Goal: Information Seeking & Learning: Find specific page/section

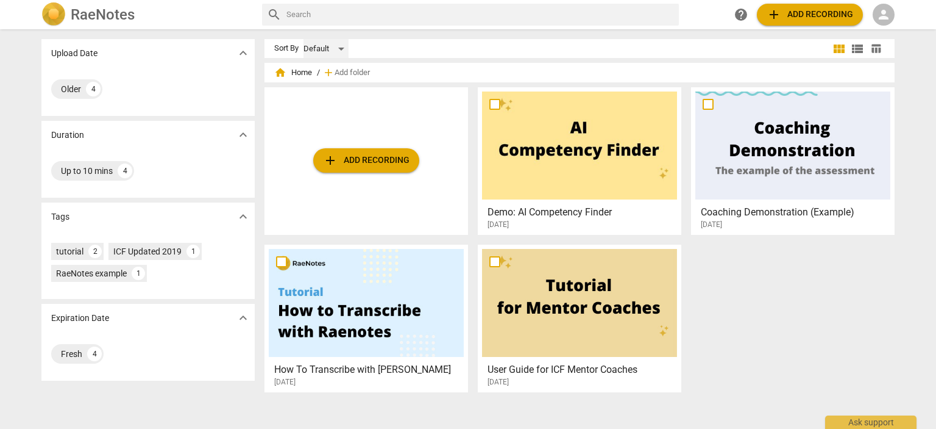
click at [338, 46] on div "Default" at bounding box center [326, 49] width 45 height 20
click at [393, 71] on div at bounding box center [468, 214] width 936 height 429
click at [347, 70] on span "Add folder" at bounding box center [352, 72] width 35 height 9
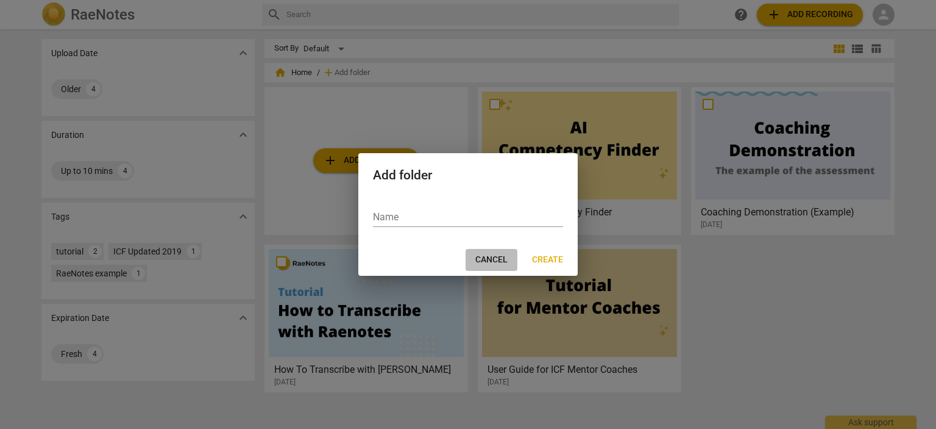
click at [488, 262] on span "Cancel" at bounding box center [491, 260] width 32 height 12
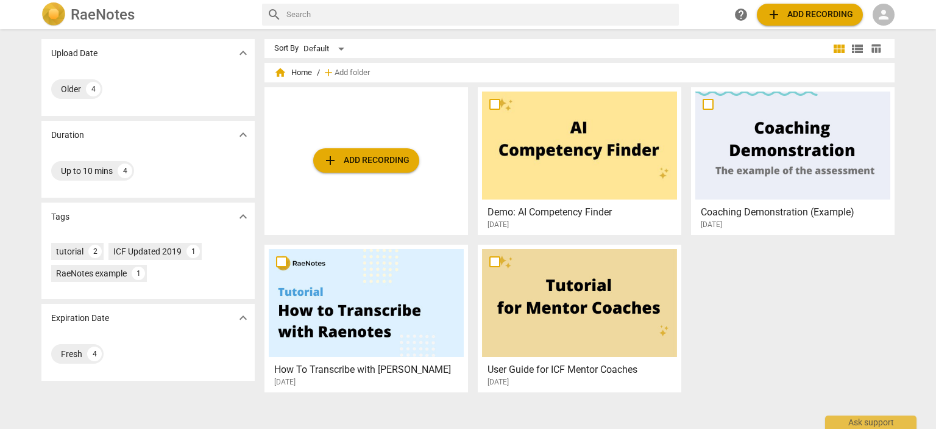
click at [277, 72] on span "home" at bounding box center [280, 72] width 12 height 12
click at [296, 73] on span "home Home" at bounding box center [293, 72] width 38 height 12
click at [240, 51] on span "expand_more" at bounding box center [243, 53] width 15 height 15
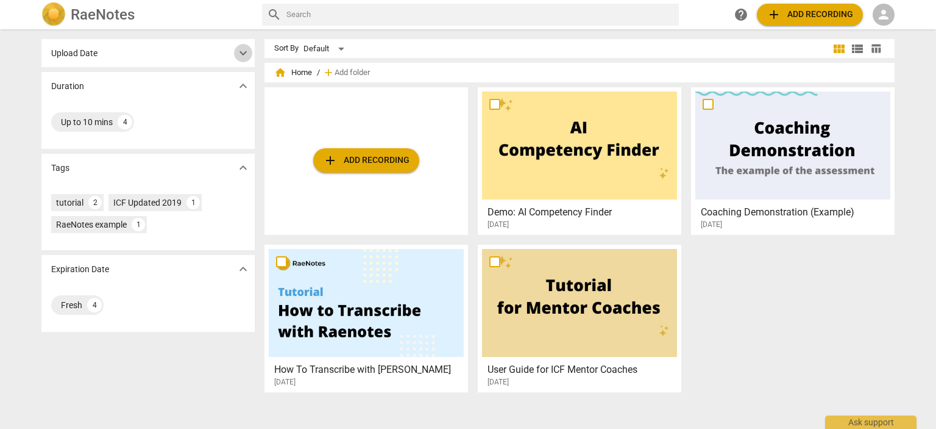
click at [240, 52] on span "expand_more" at bounding box center [243, 53] width 15 height 15
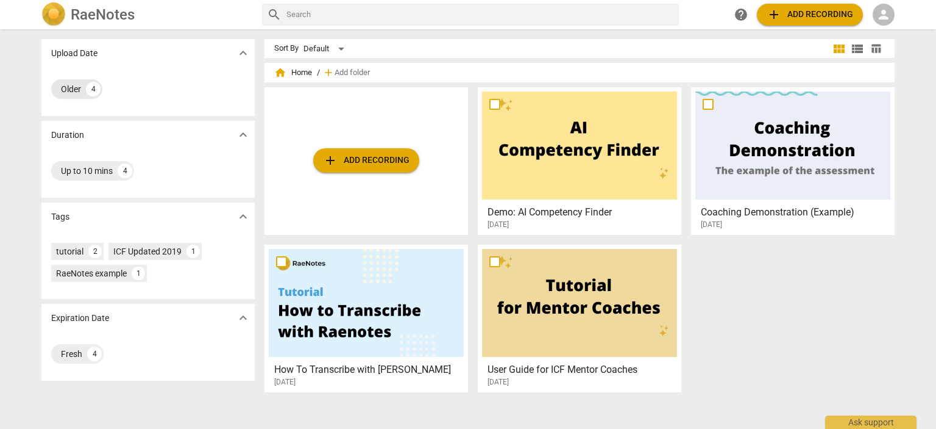
click at [72, 87] on div "Older" at bounding box center [71, 89] width 20 height 12
click at [705, 104] on input "checkbox" at bounding box center [708, 104] width 26 height 15
checkbox input "false"
click at [734, 154] on div at bounding box center [792, 145] width 195 height 108
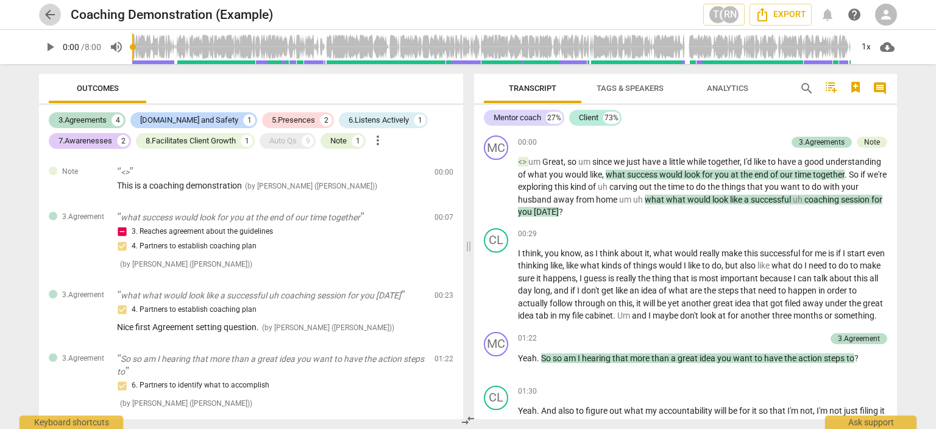
click at [49, 16] on span "arrow_back" at bounding box center [50, 14] width 15 height 15
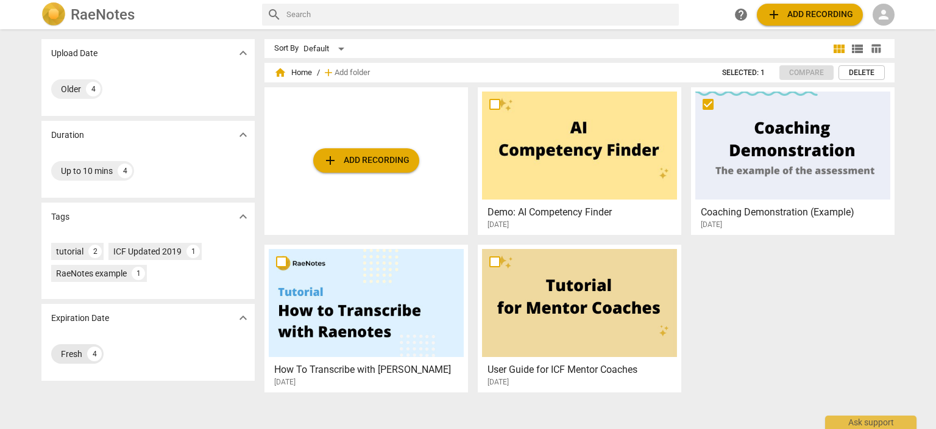
click at [65, 352] on div "Fresh" at bounding box center [71, 353] width 21 height 12
click at [94, 352] on div "4" at bounding box center [94, 353] width 15 height 15
click at [301, 15] on input "text" at bounding box center [480, 15] width 388 height 20
type input "completed"
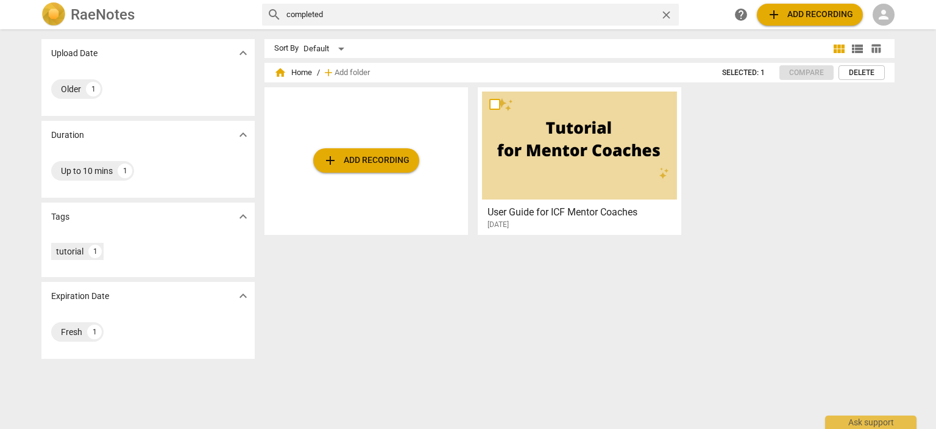
click at [556, 161] on div at bounding box center [579, 145] width 195 height 108
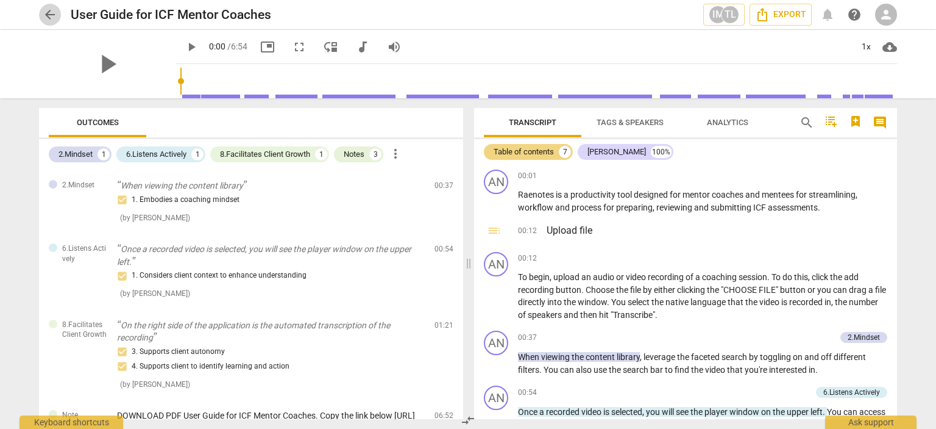
click at [46, 9] on span "arrow_back" at bounding box center [50, 14] width 15 height 15
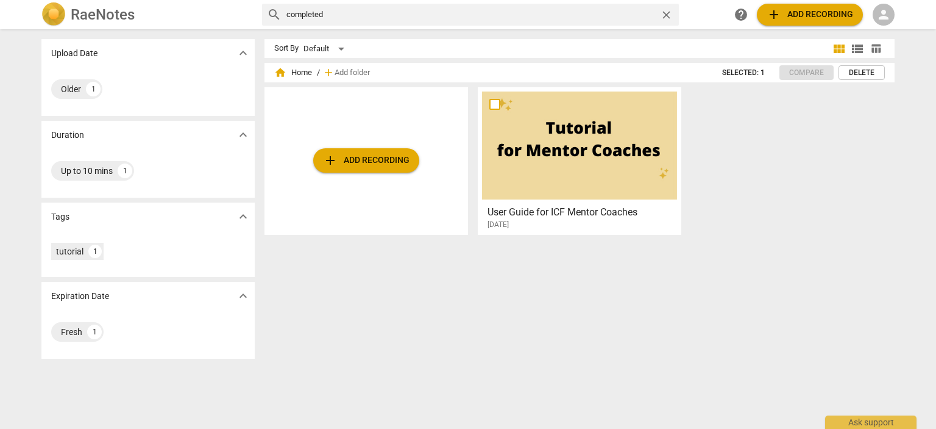
click at [277, 71] on span "home" at bounding box center [280, 72] width 12 height 12
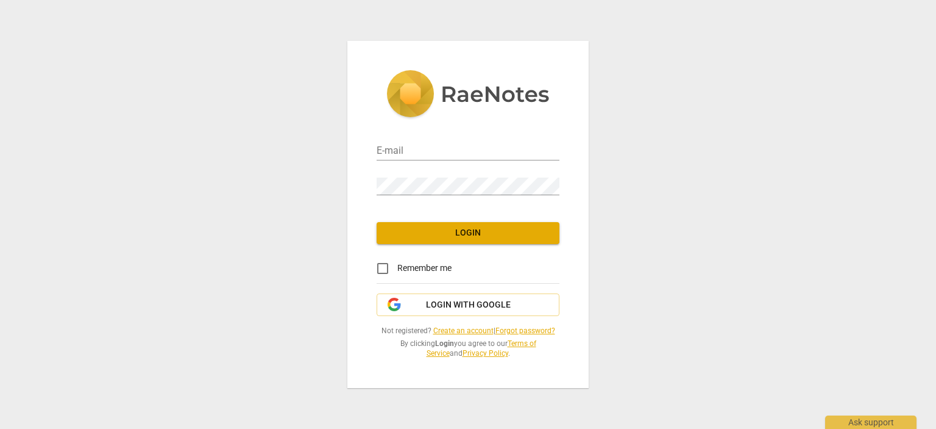
type input "[EMAIL_ADDRESS][DOMAIN_NAME]"
click at [384, 266] on input "Remember me" at bounding box center [382, 268] width 29 height 29
checkbox input "true"
click at [475, 230] on span "Login" at bounding box center [467, 233] width 163 height 12
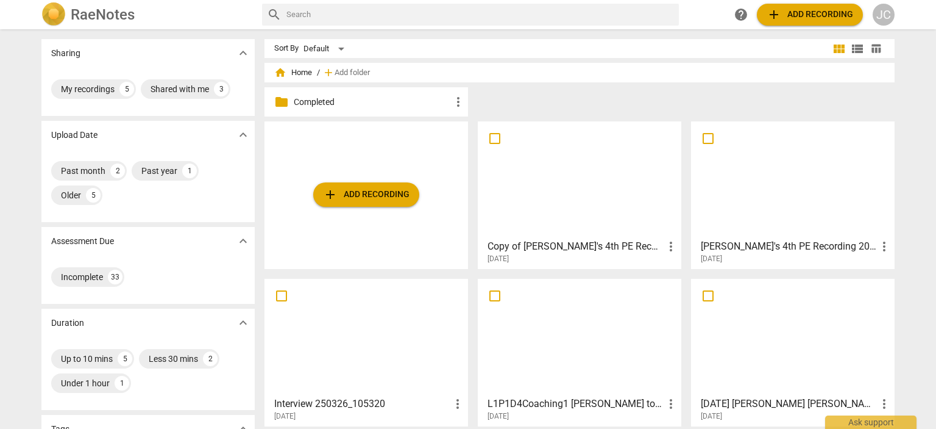
click at [294, 101] on p "Completed" at bounding box center [372, 102] width 157 height 13
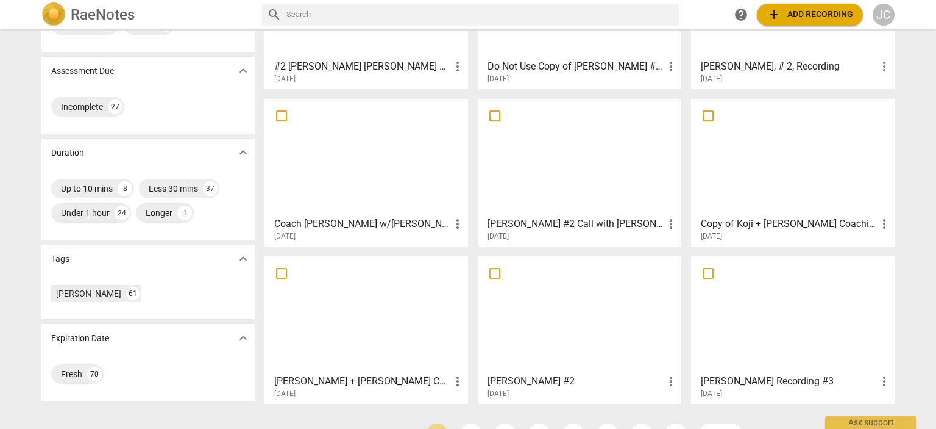
scroll to position [178, 0]
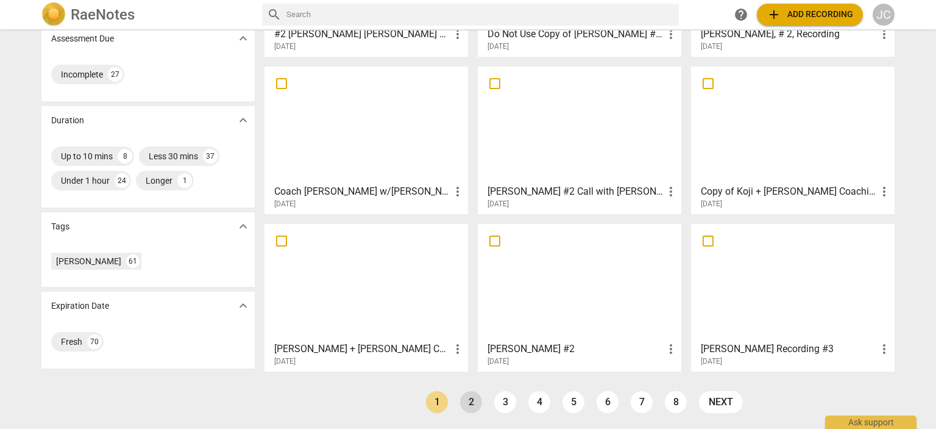
click at [469, 397] on link "2" at bounding box center [471, 402] width 22 height 22
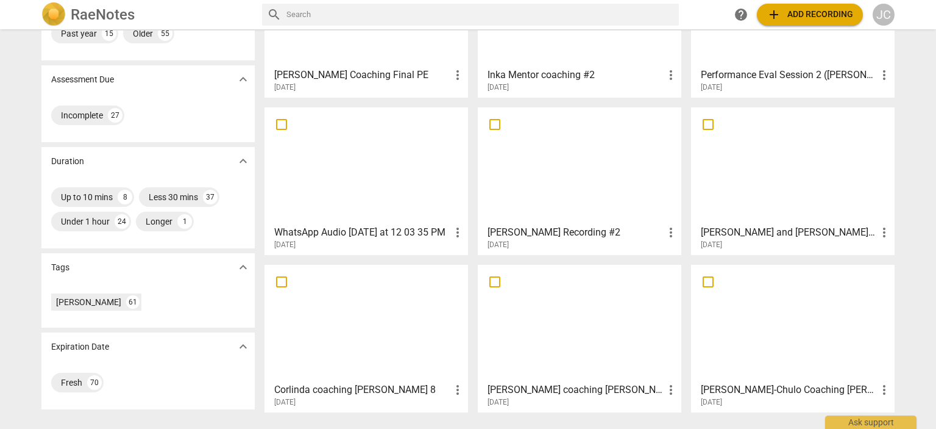
scroll to position [178, 0]
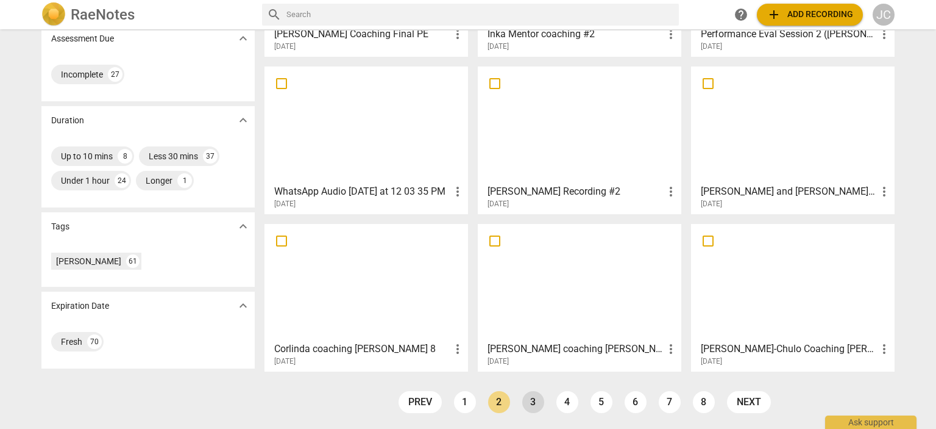
click at [534, 402] on link "3" at bounding box center [533, 402] width 22 height 22
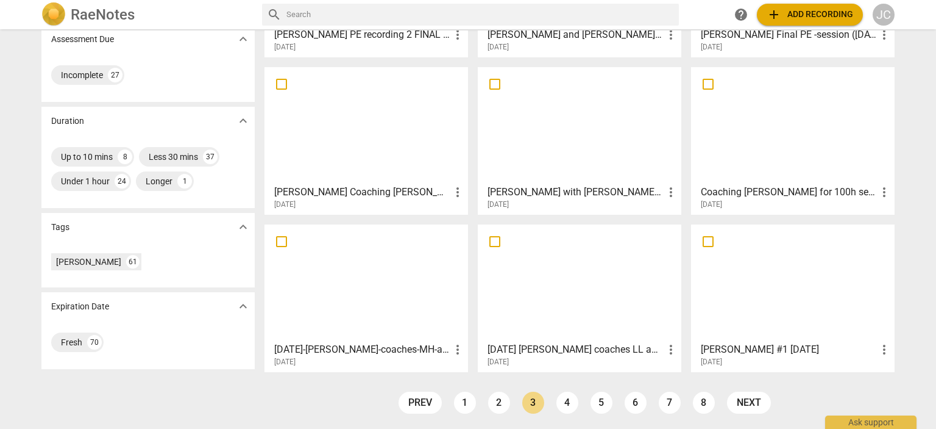
scroll to position [178, 0]
click at [561, 402] on link "4" at bounding box center [568, 402] width 22 height 22
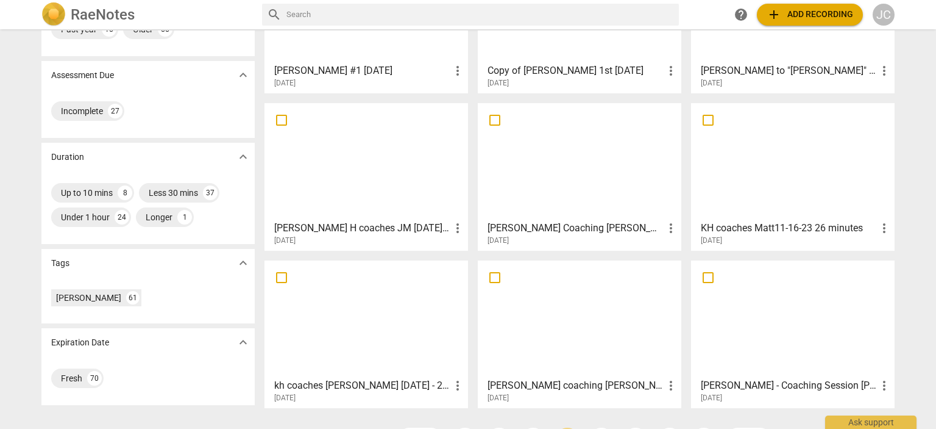
scroll to position [178, 0]
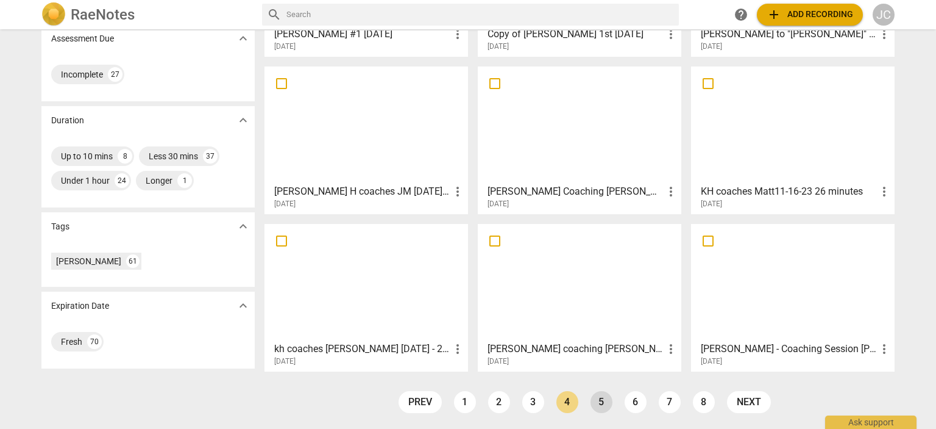
click at [599, 397] on link "5" at bounding box center [602, 402] width 22 height 22
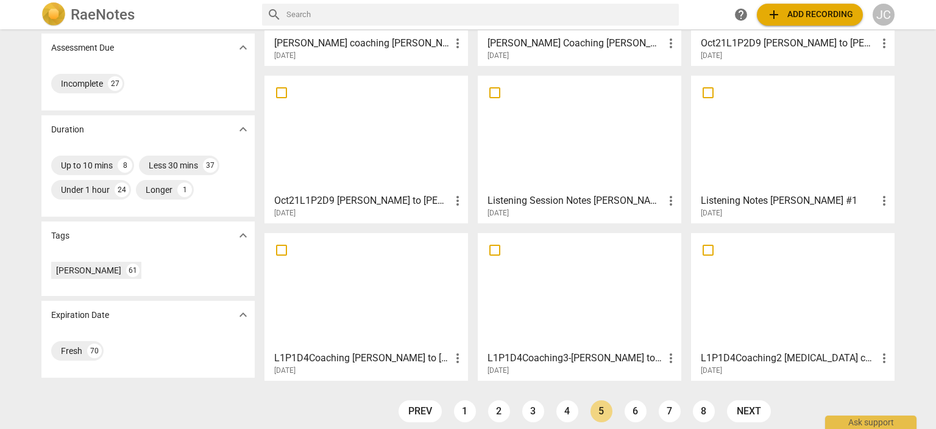
scroll to position [178, 0]
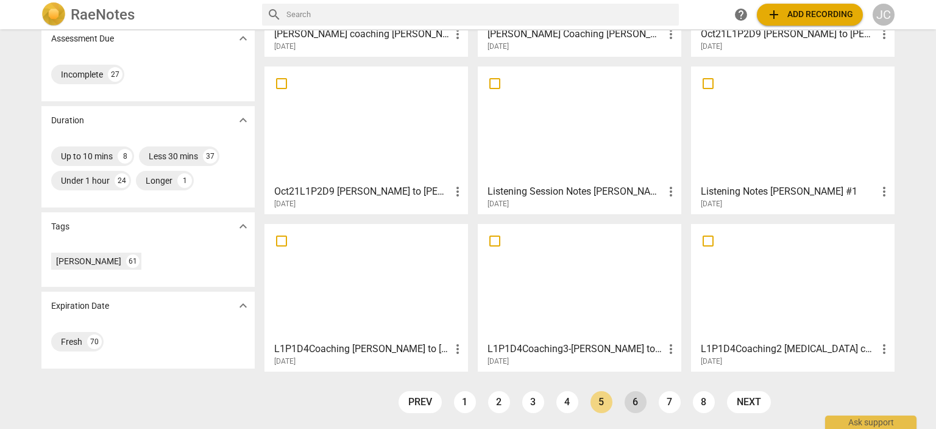
click at [633, 402] on link "6" at bounding box center [636, 402] width 22 height 22
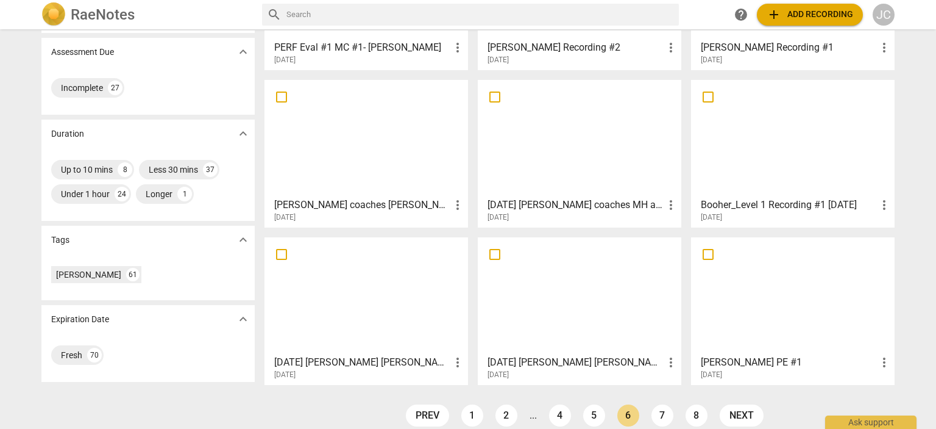
scroll to position [178, 0]
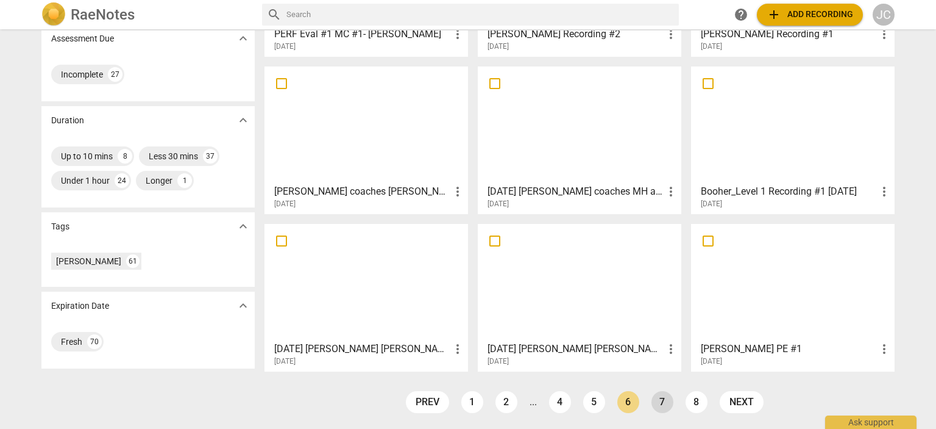
click at [654, 400] on link "7" at bounding box center [663, 402] width 22 height 22
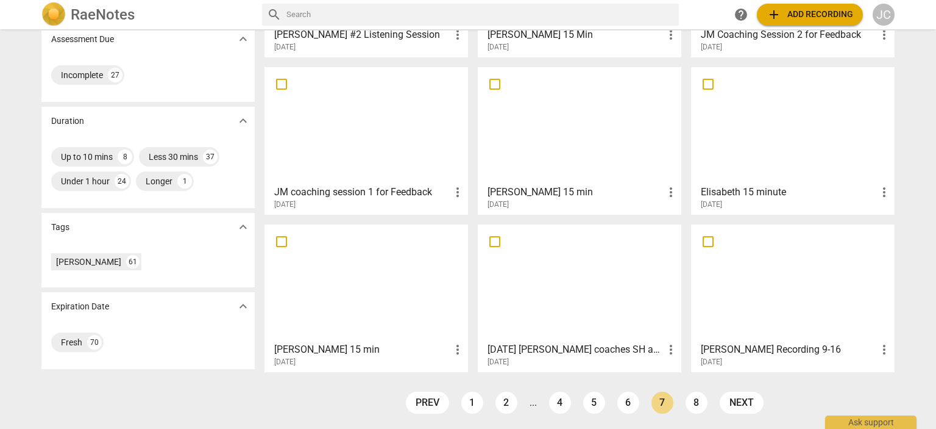
scroll to position [178, 0]
click at [689, 398] on link "8" at bounding box center [697, 402] width 22 height 22
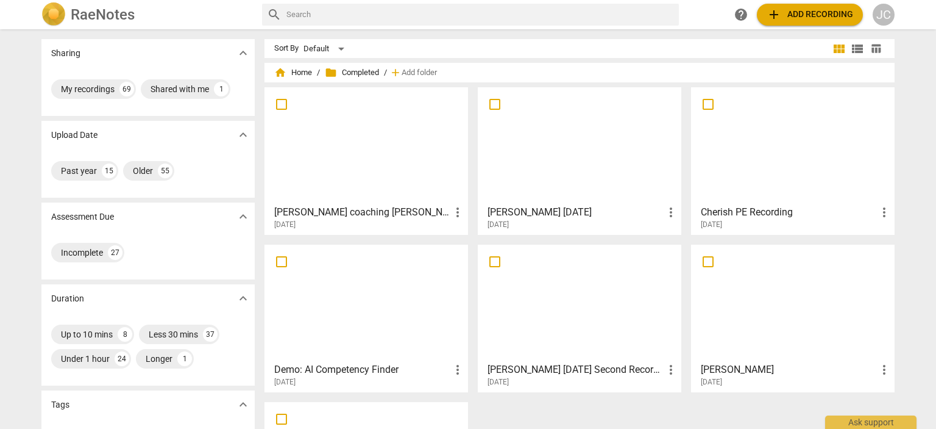
scroll to position [178, 0]
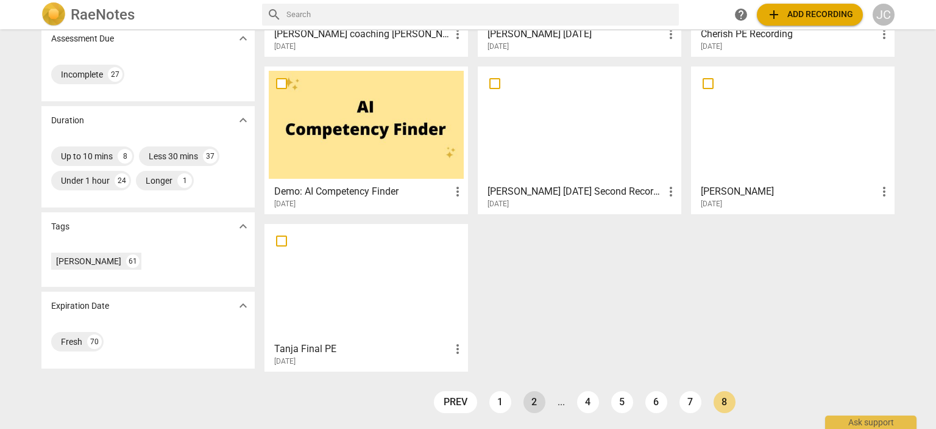
click at [530, 402] on link "2" at bounding box center [535, 402] width 22 height 22
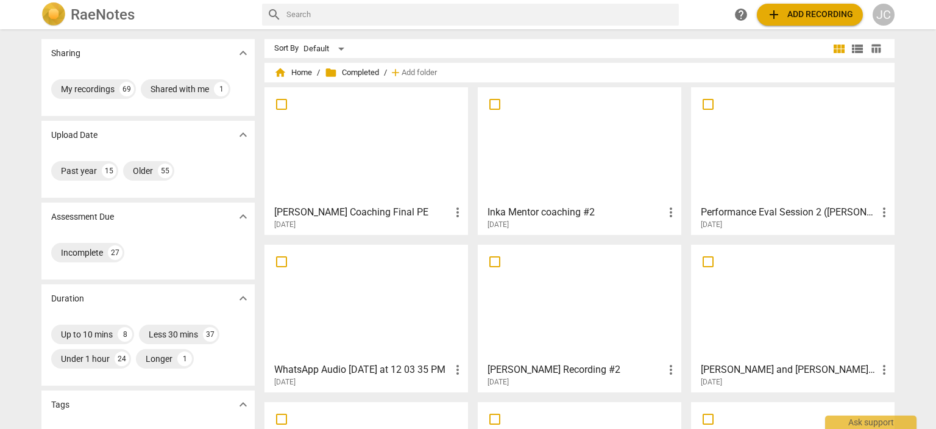
scroll to position [178, 0]
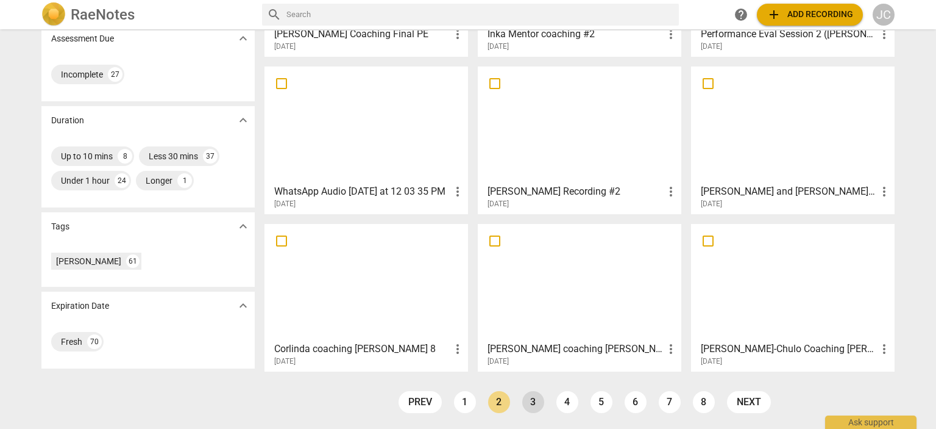
click at [536, 399] on link "3" at bounding box center [533, 402] width 22 height 22
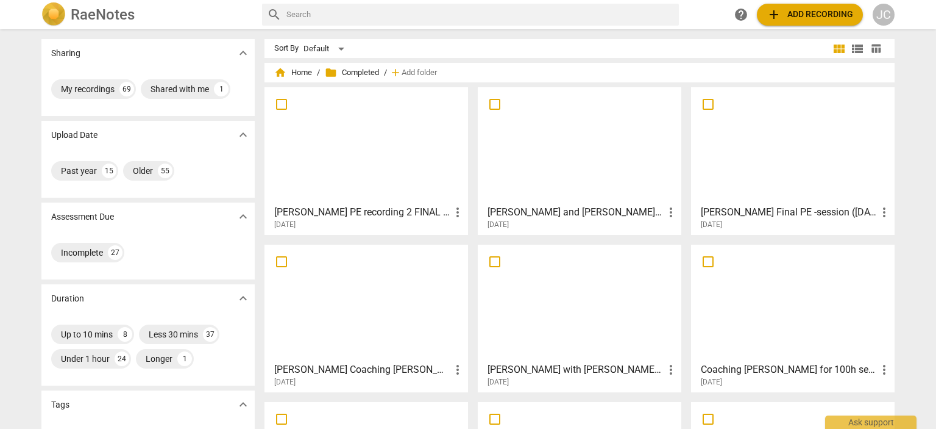
scroll to position [178, 0]
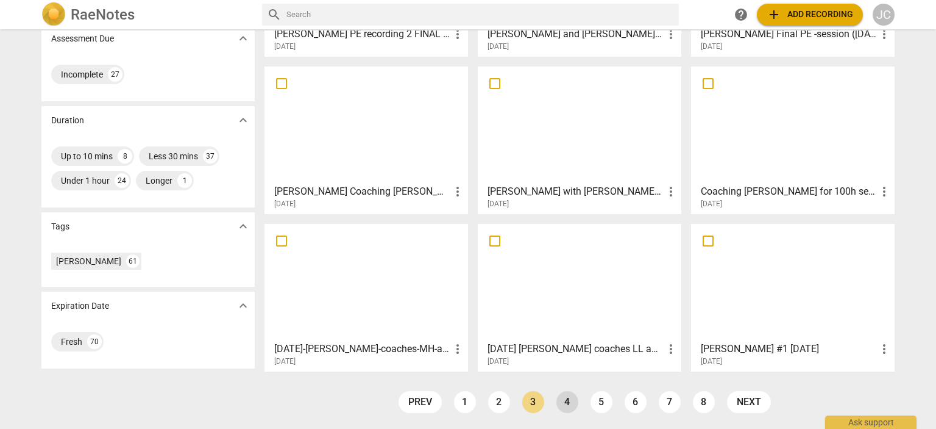
click at [564, 402] on link "4" at bounding box center [568, 402] width 22 height 22
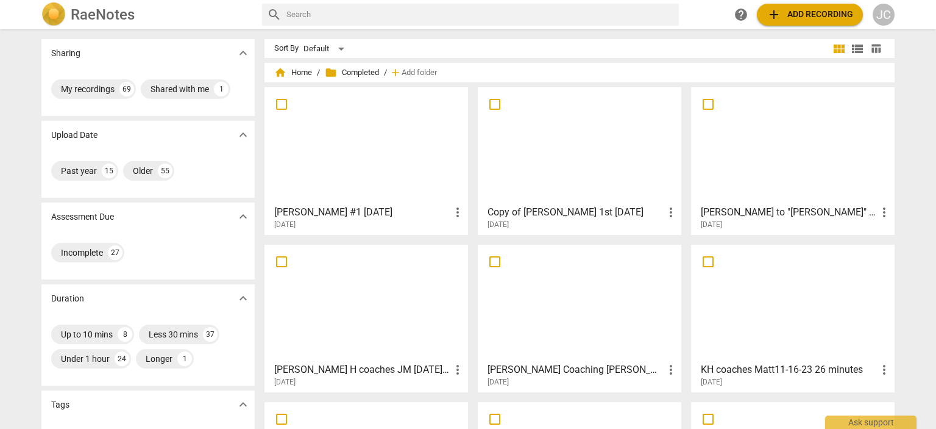
scroll to position [178, 0]
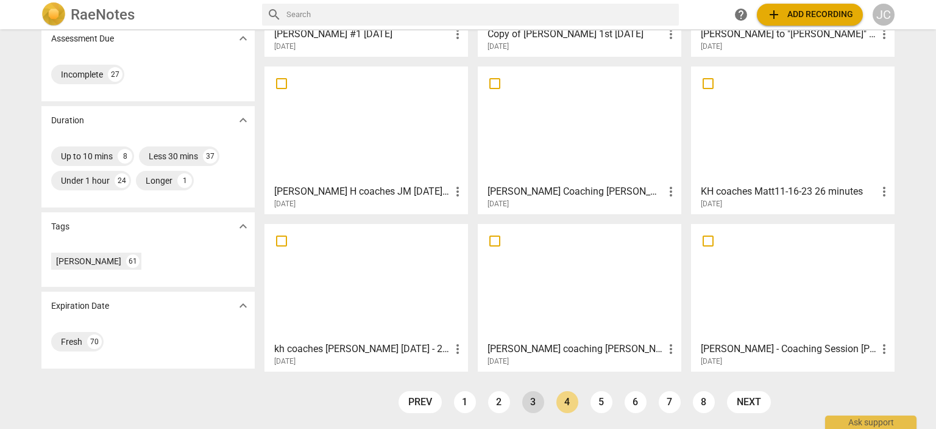
click at [532, 400] on link "3" at bounding box center [533, 402] width 22 height 22
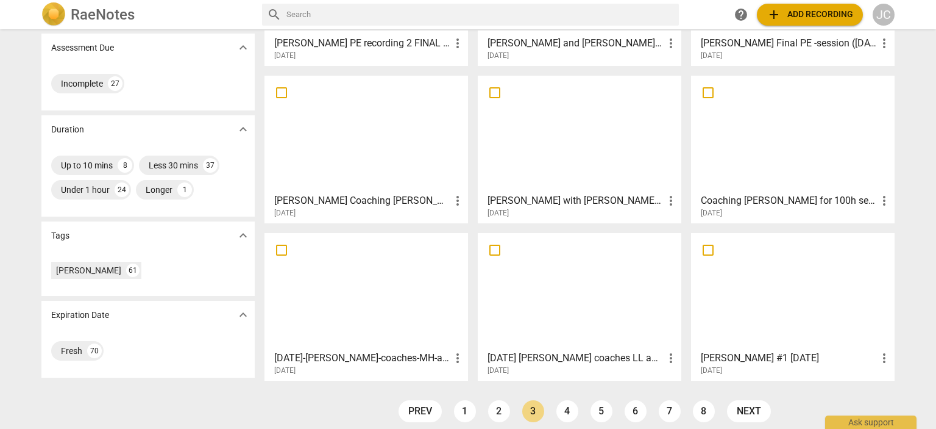
scroll to position [178, 0]
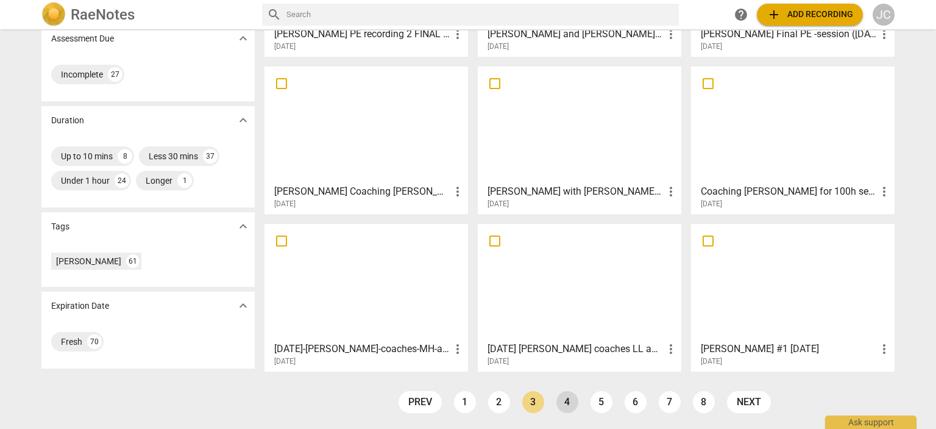
click at [565, 405] on link "4" at bounding box center [568, 402] width 22 height 22
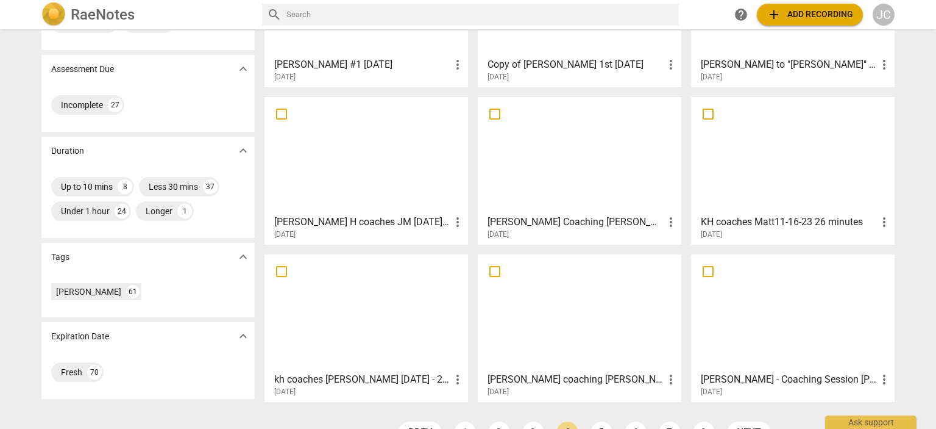
scroll to position [178, 0]
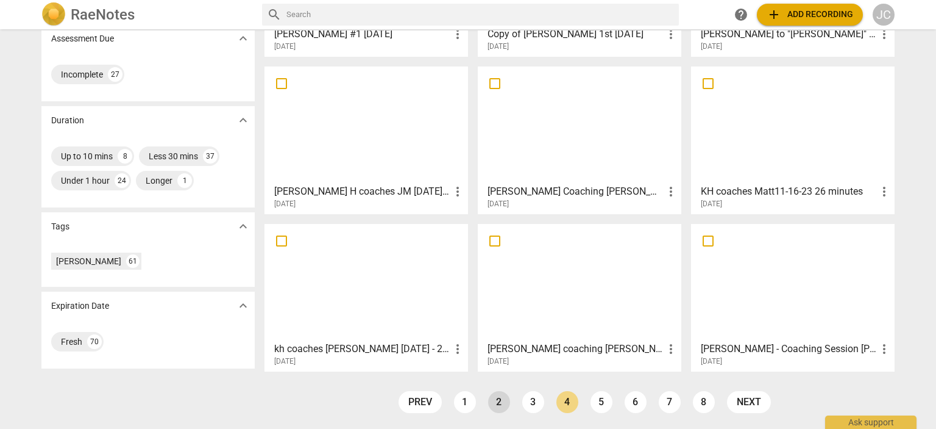
click at [499, 404] on link "2" at bounding box center [499, 402] width 22 height 22
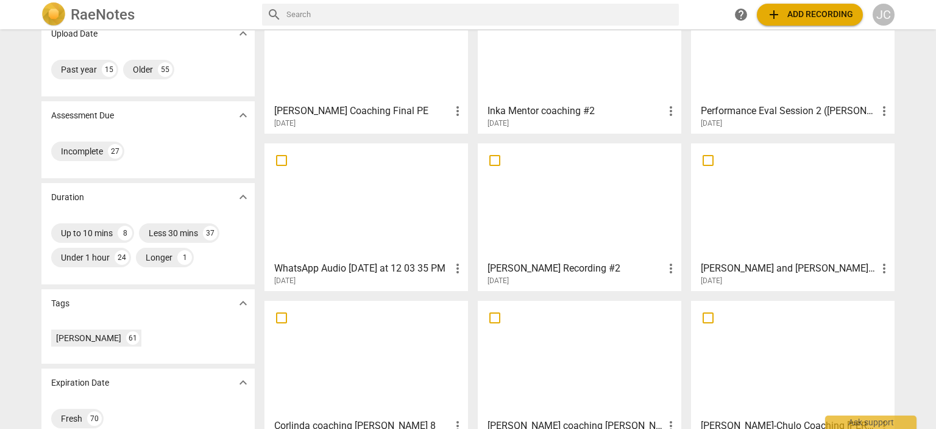
scroll to position [178, 0]
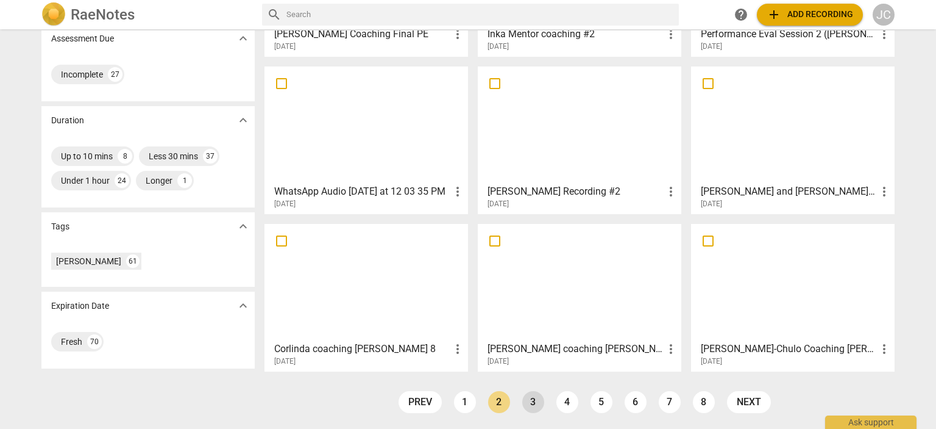
click at [530, 402] on link "3" at bounding box center [533, 402] width 22 height 22
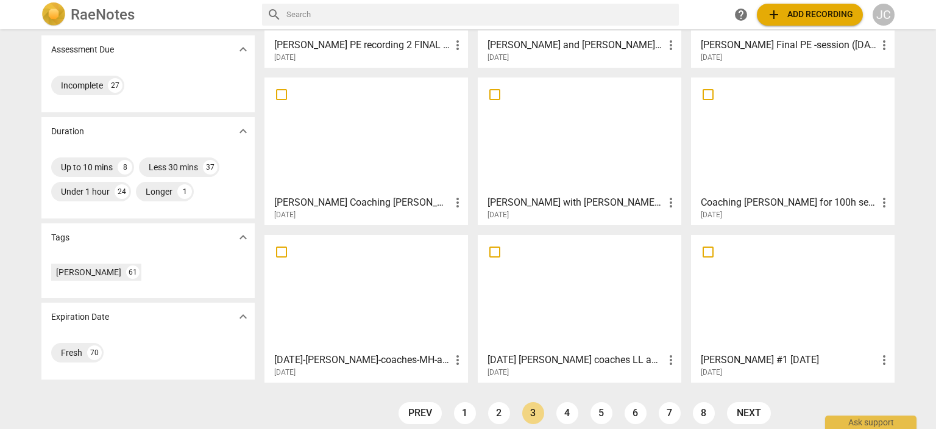
scroll to position [178, 0]
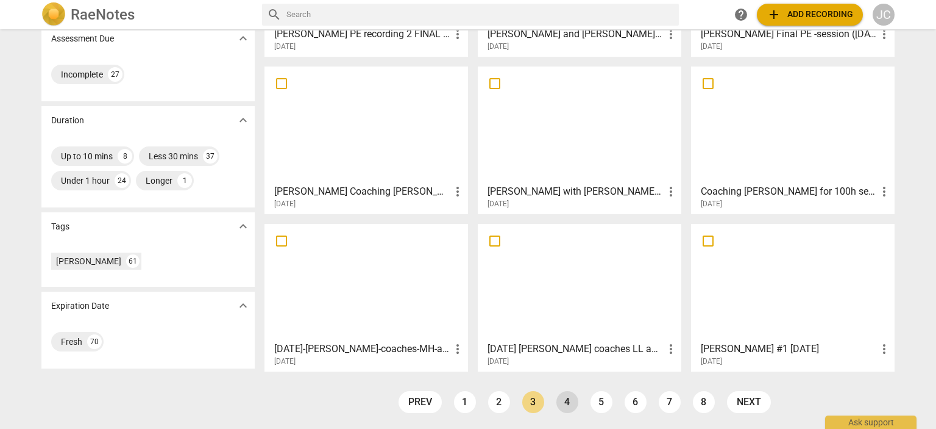
click at [566, 402] on link "4" at bounding box center [568, 402] width 22 height 22
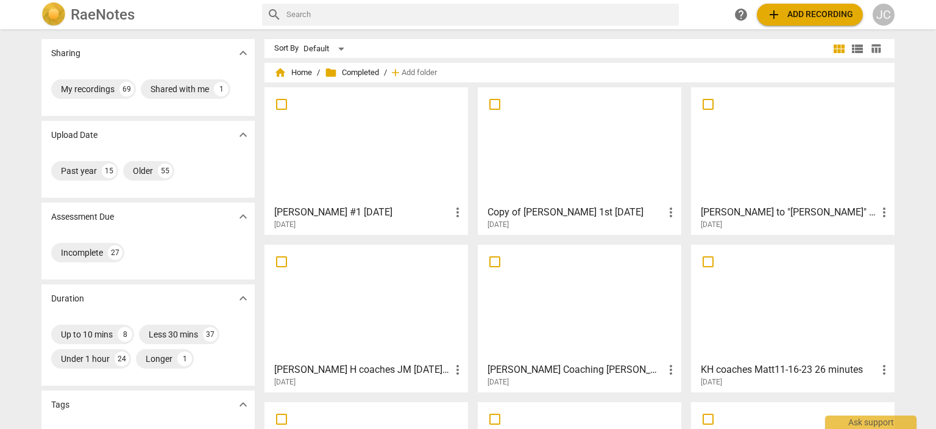
scroll to position [178, 0]
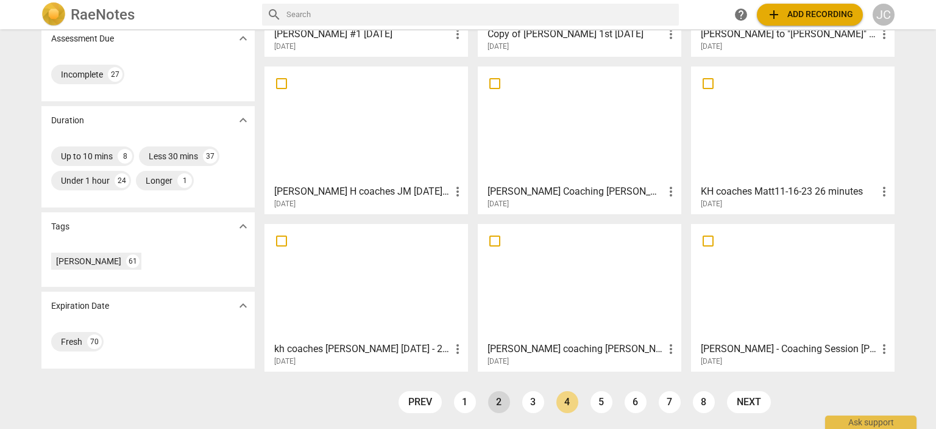
click at [499, 403] on link "2" at bounding box center [499, 402] width 22 height 22
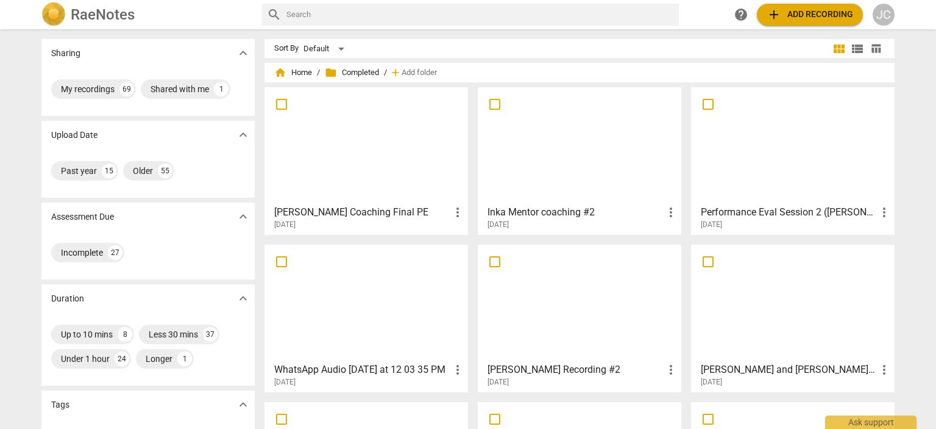
click at [322, 12] on input "text" at bounding box center [480, 15] width 388 height 20
type input "[PERSON_NAME]"
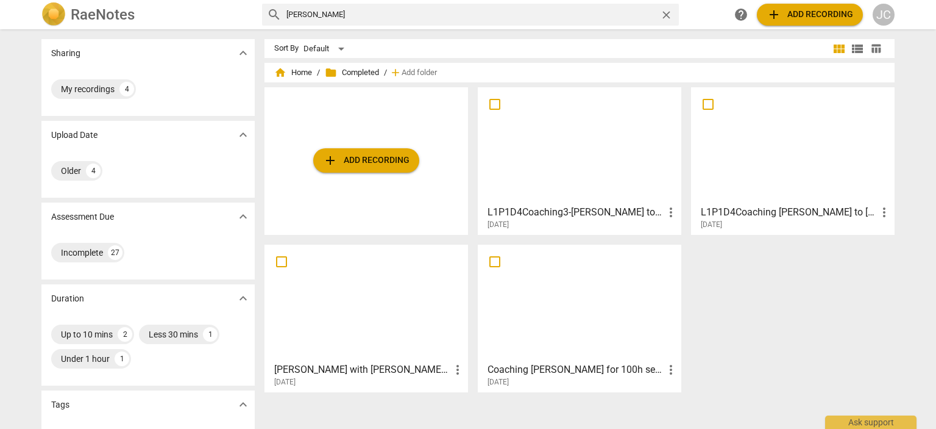
click at [666, 14] on span "close" at bounding box center [666, 15] width 13 height 13
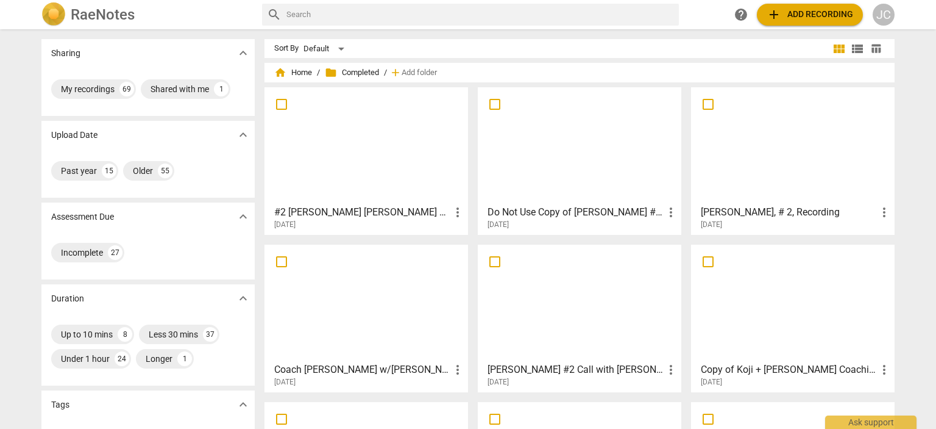
scroll to position [178, 0]
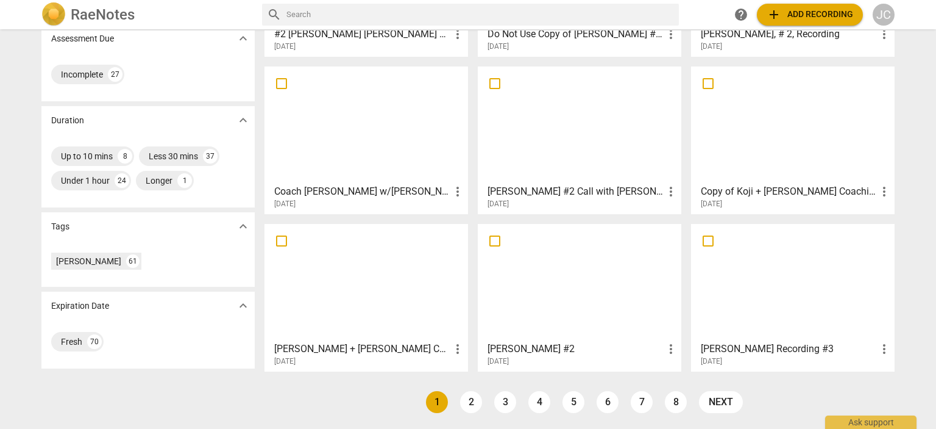
click at [437, 401] on link "1" at bounding box center [437, 402] width 22 height 22
click at [465, 402] on link "2" at bounding box center [471, 402] width 22 height 22
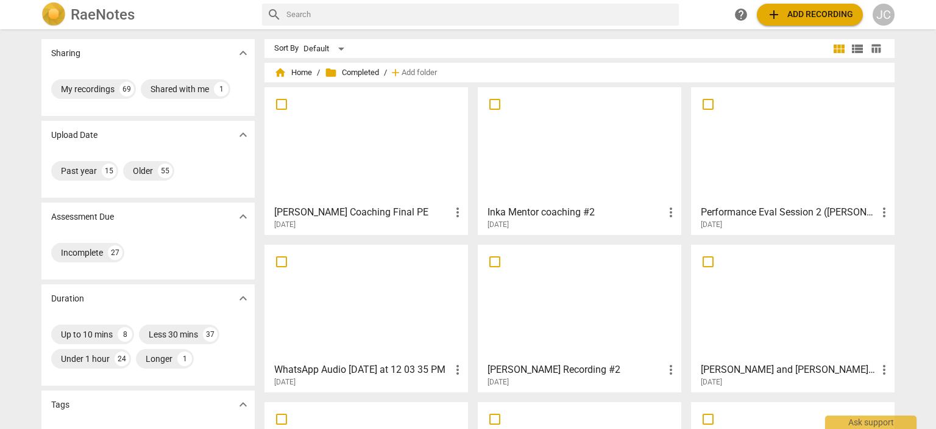
scroll to position [178, 0]
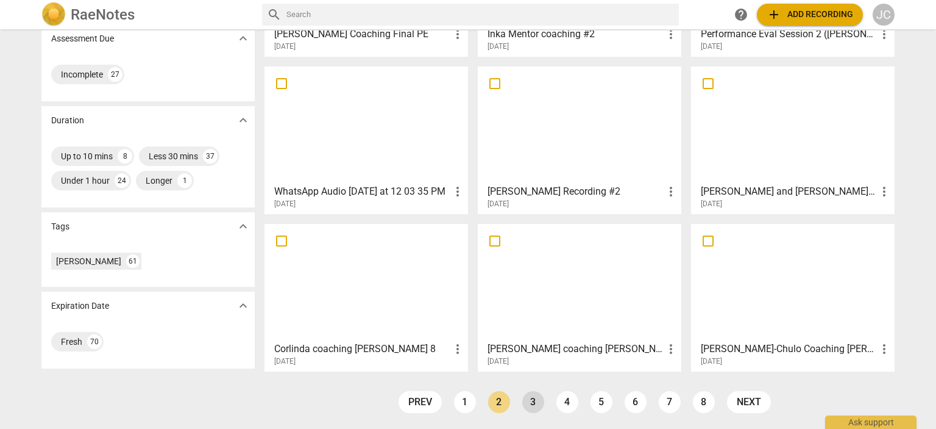
click at [535, 402] on link "3" at bounding box center [533, 402] width 22 height 22
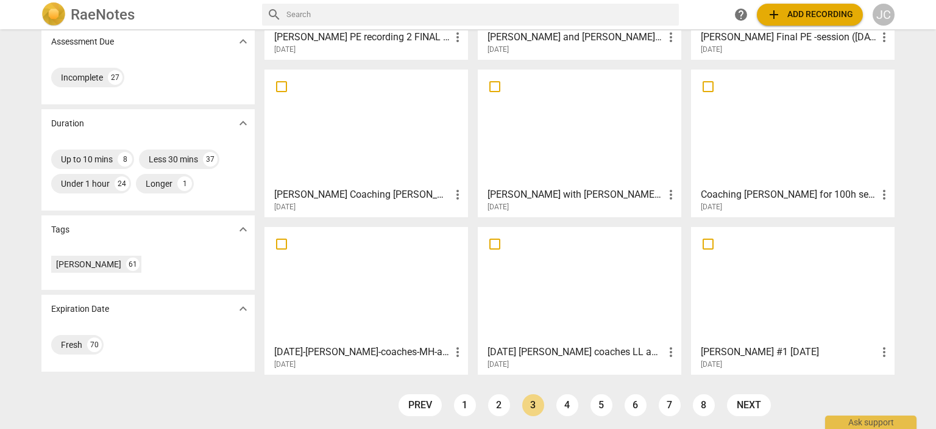
scroll to position [178, 0]
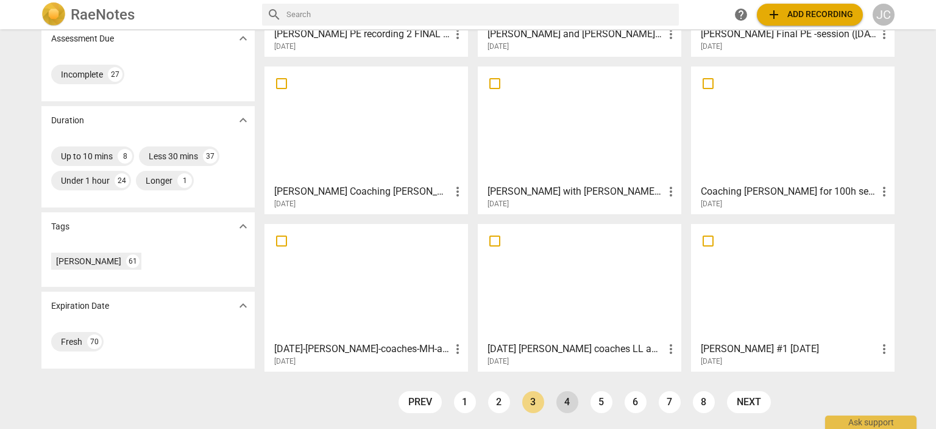
click at [564, 400] on link "4" at bounding box center [568, 402] width 22 height 22
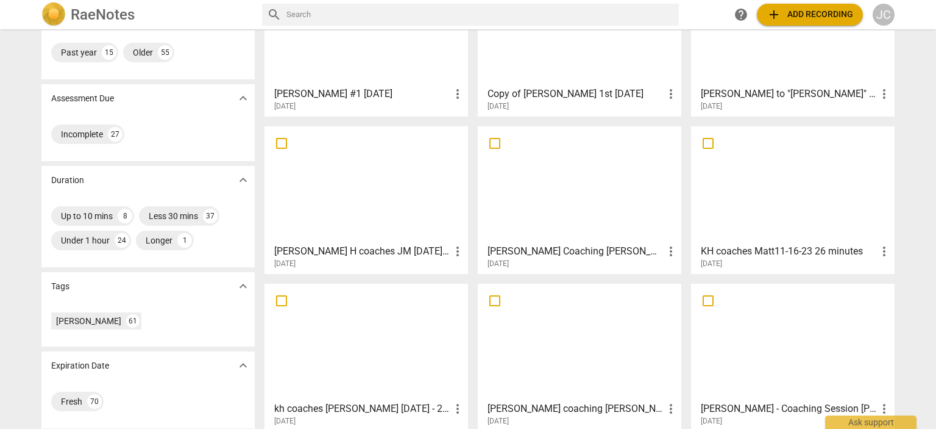
scroll to position [178, 0]
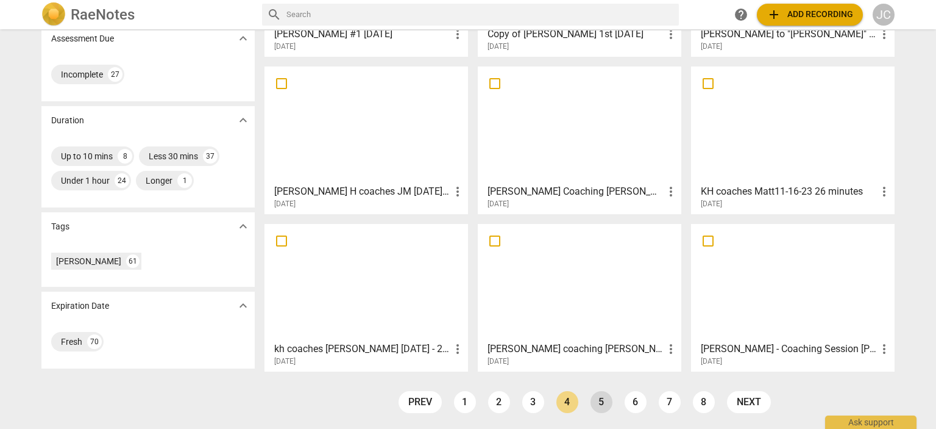
click at [596, 399] on link "5" at bounding box center [602, 402] width 22 height 22
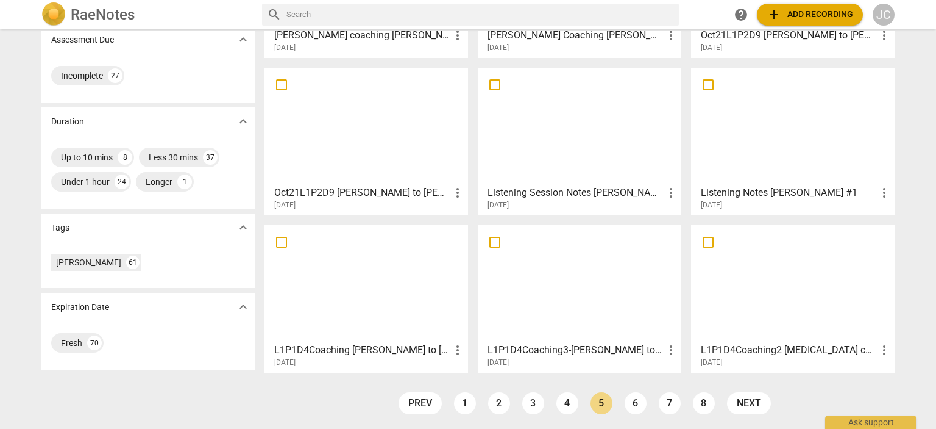
scroll to position [178, 0]
click at [633, 404] on link "6" at bounding box center [636, 402] width 22 height 22
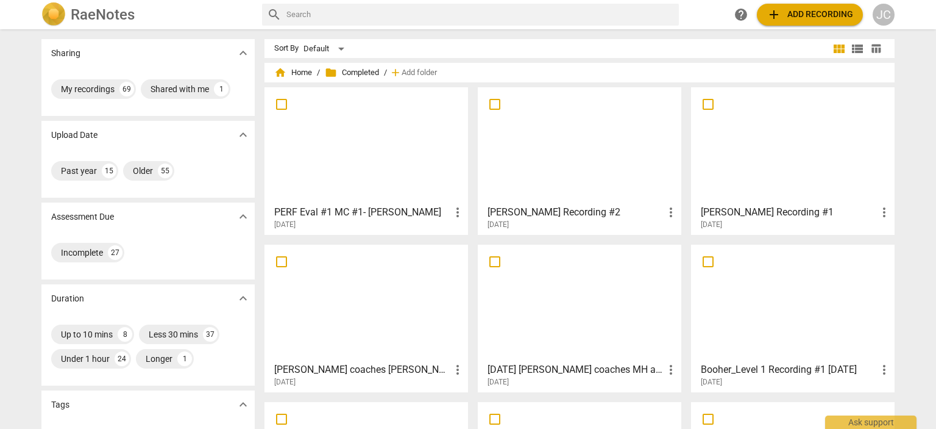
scroll to position [178, 0]
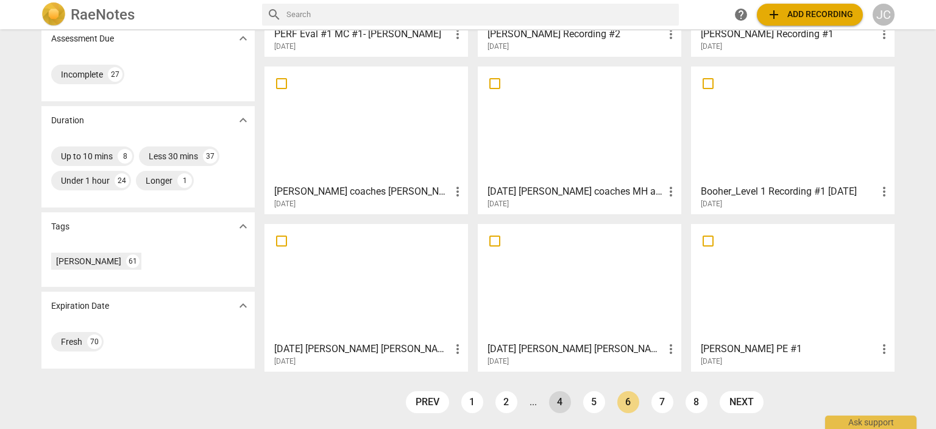
click at [560, 406] on link "4" at bounding box center [560, 402] width 22 height 22
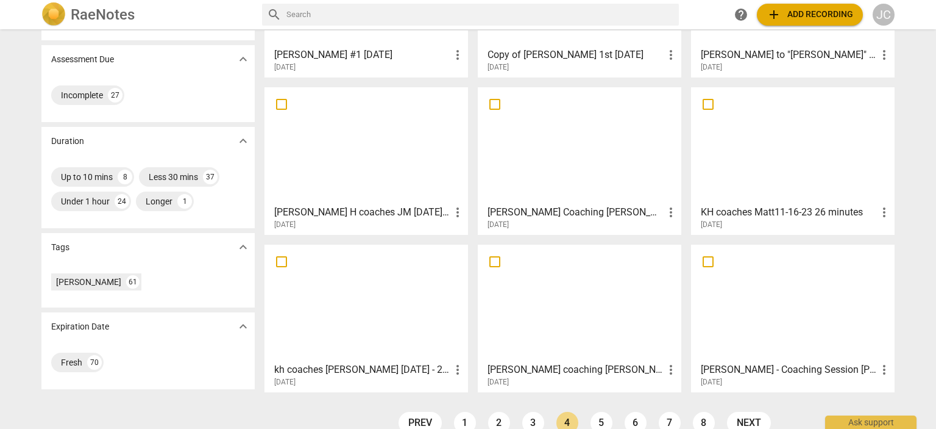
scroll to position [178, 0]
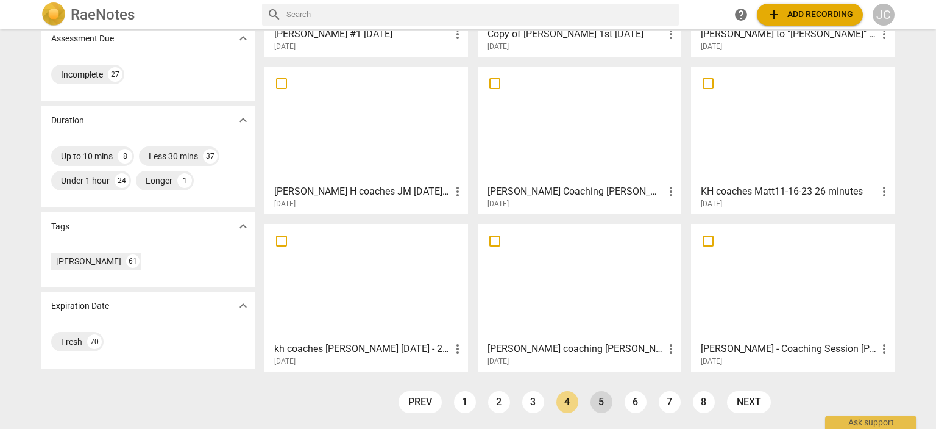
click at [600, 402] on link "5" at bounding box center [602, 402] width 22 height 22
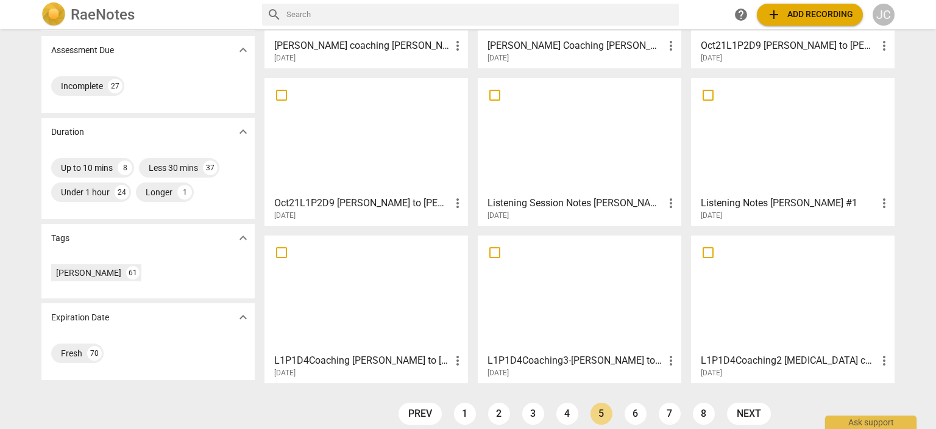
scroll to position [178, 0]
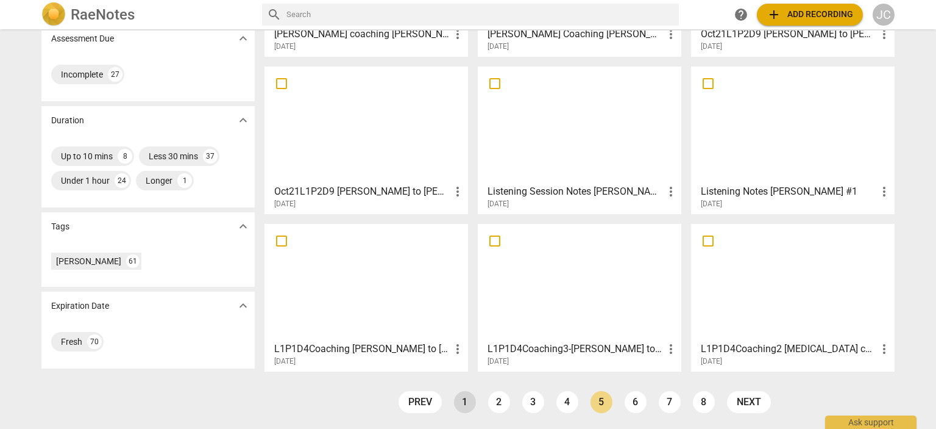
click at [458, 399] on link "1" at bounding box center [465, 402] width 22 height 22
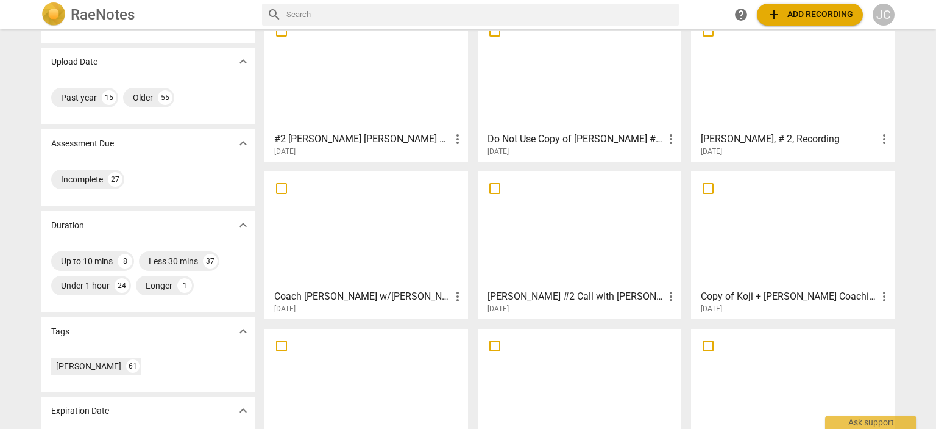
scroll to position [178, 0]
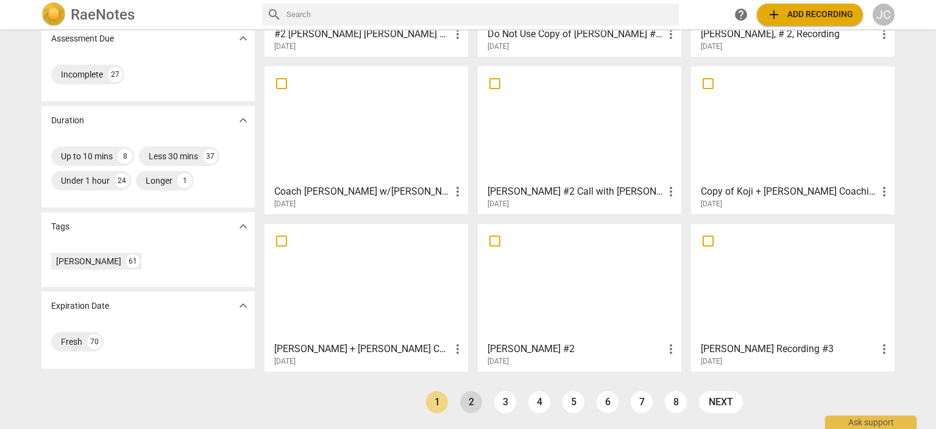
click at [471, 400] on link "2" at bounding box center [471, 402] width 22 height 22
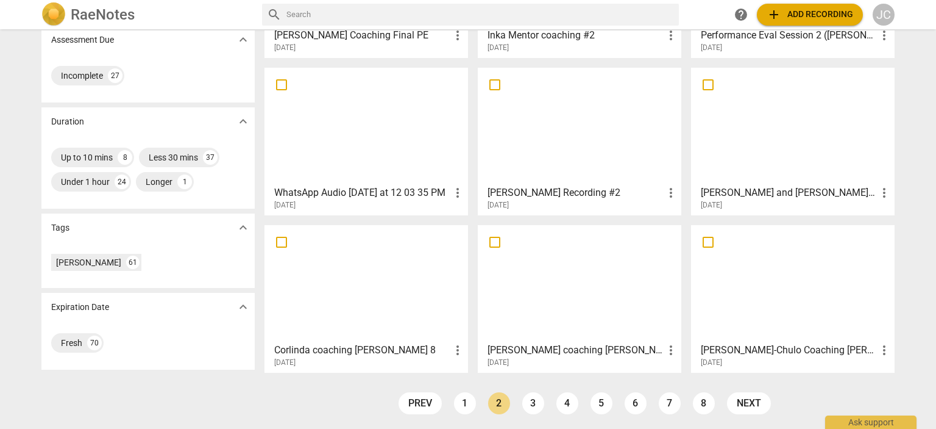
scroll to position [178, 0]
click at [532, 399] on link "3" at bounding box center [533, 402] width 22 height 22
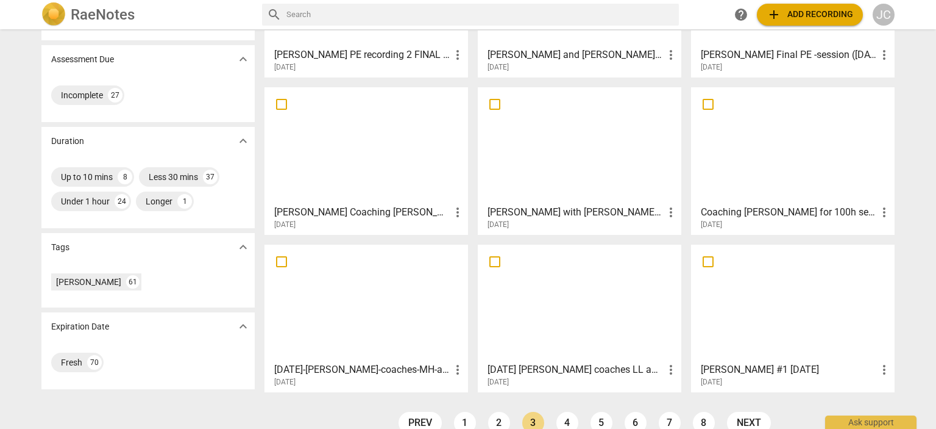
scroll to position [178, 0]
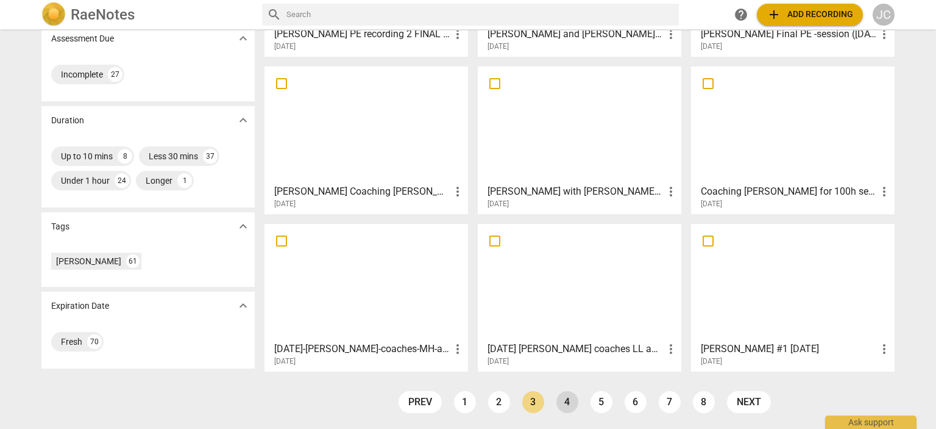
click at [565, 402] on link "4" at bounding box center [568, 402] width 22 height 22
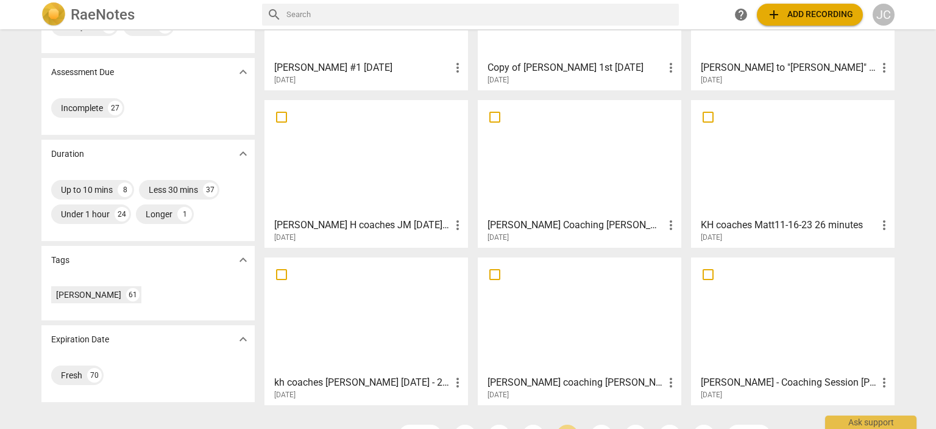
scroll to position [178, 0]
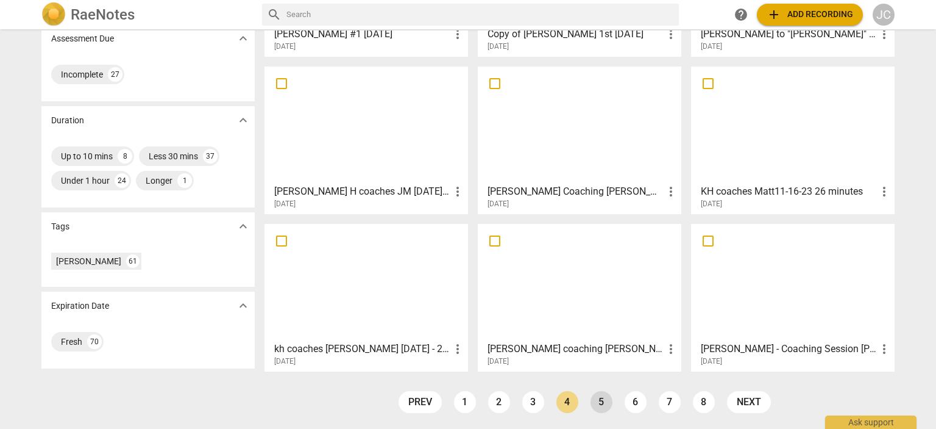
click at [602, 404] on link "5" at bounding box center [602, 402] width 22 height 22
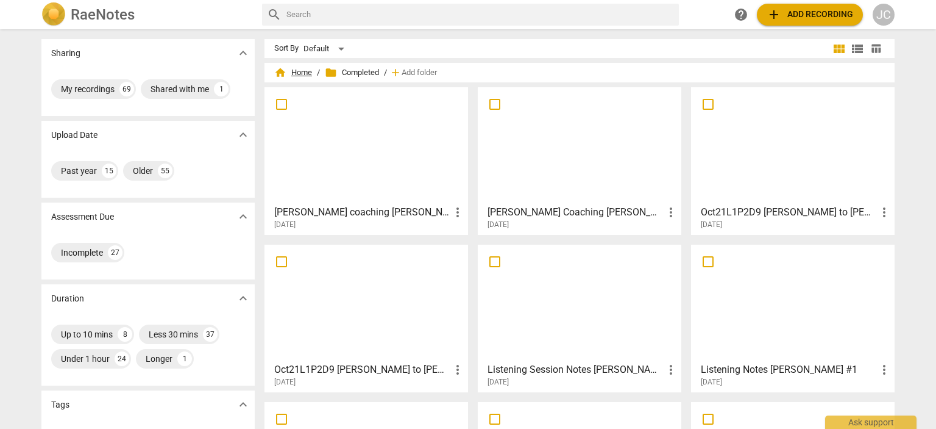
click at [305, 71] on span "home Home" at bounding box center [293, 72] width 38 height 12
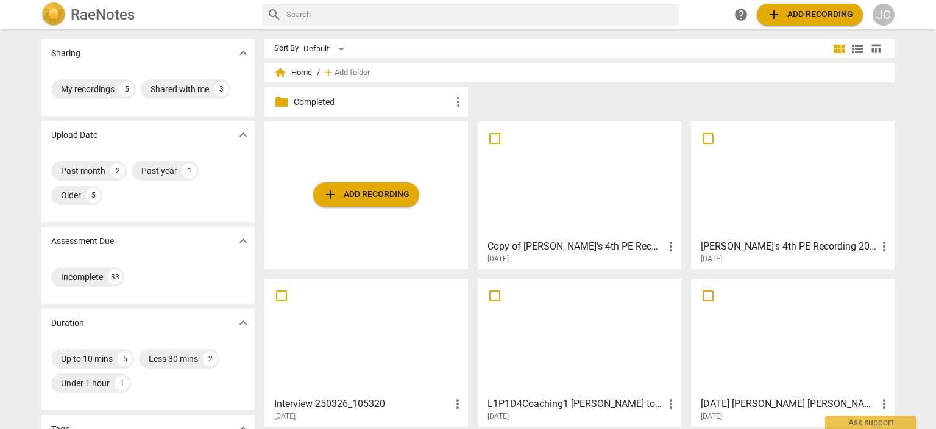
click at [457, 102] on span "more_vert" at bounding box center [458, 101] width 15 height 15
click at [399, 101] on div at bounding box center [468, 214] width 936 height 429
click at [316, 98] on p "Completed" at bounding box center [372, 102] width 157 height 13
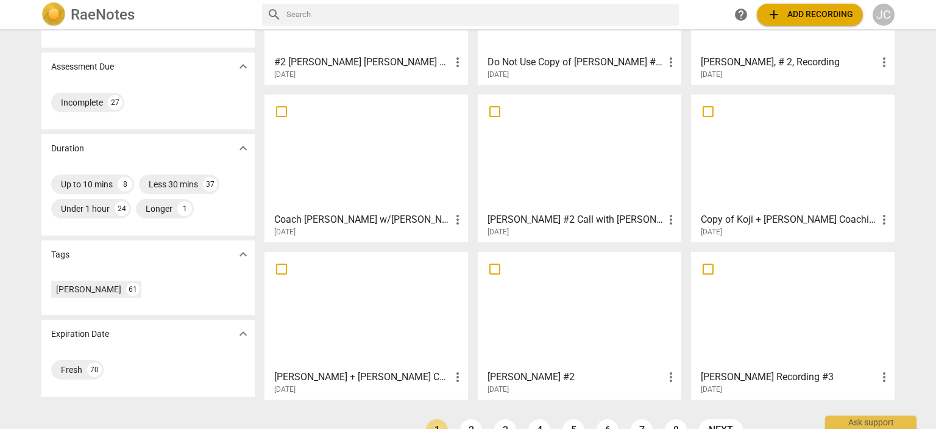
scroll to position [178, 0]
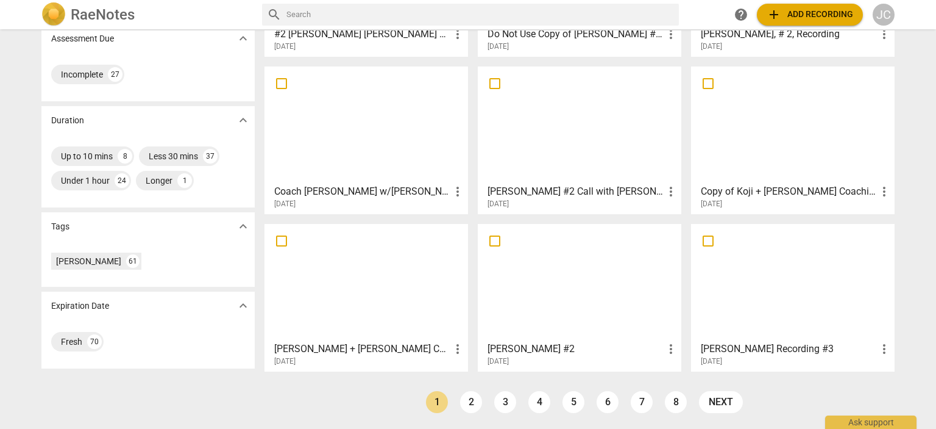
click at [470, 399] on link "2" at bounding box center [471, 402] width 22 height 22
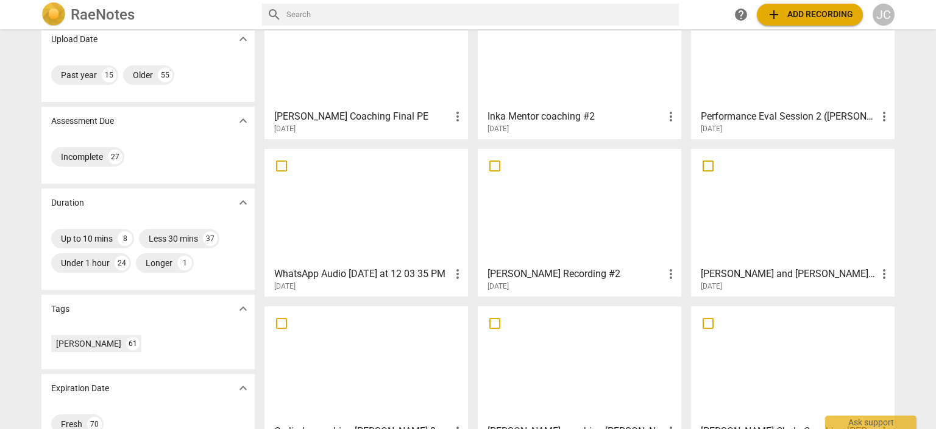
scroll to position [178, 0]
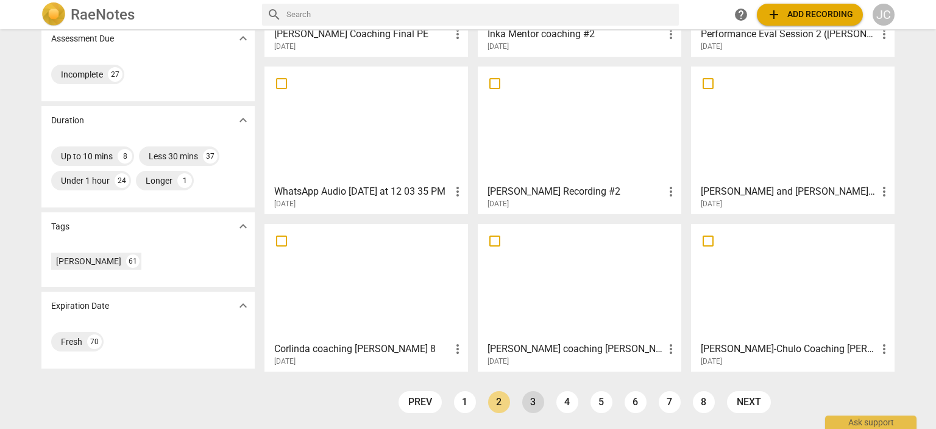
click at [532, 400] on link "3" at bounding box center [533, 402] width 22 height 22
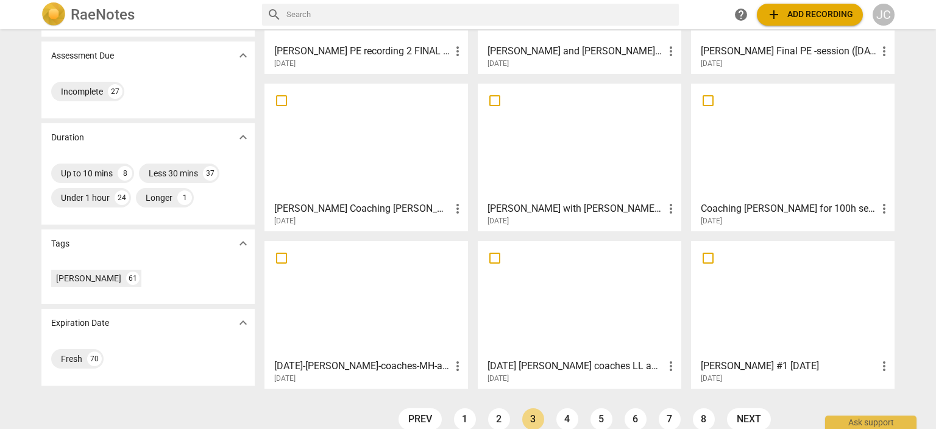
scroll to position [178, 0]
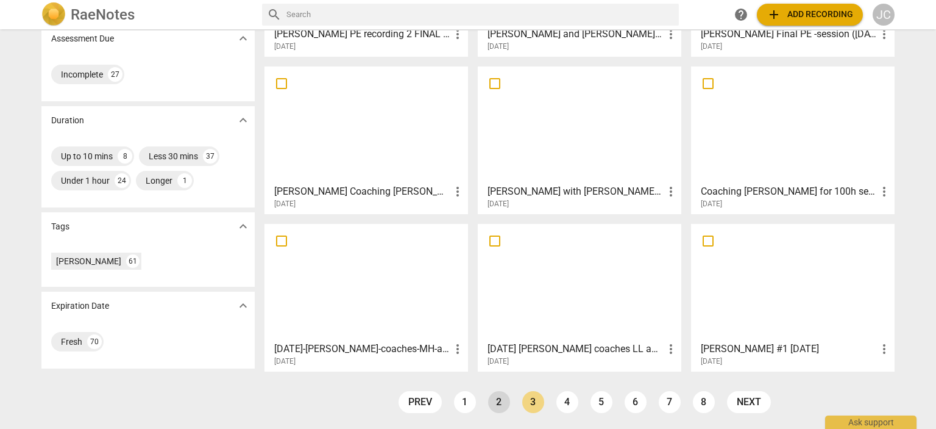
click at [493, 400] on link "2" at bounding box center [499, 402] width 22 height 22
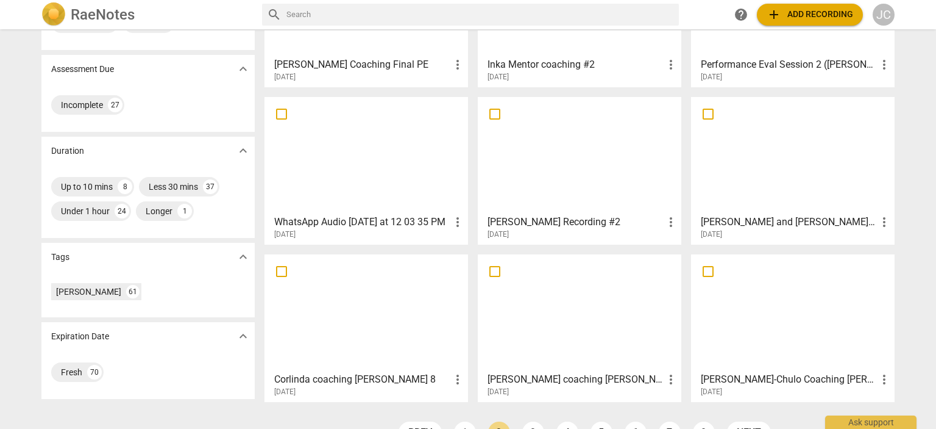
scroll to position [178, 0]
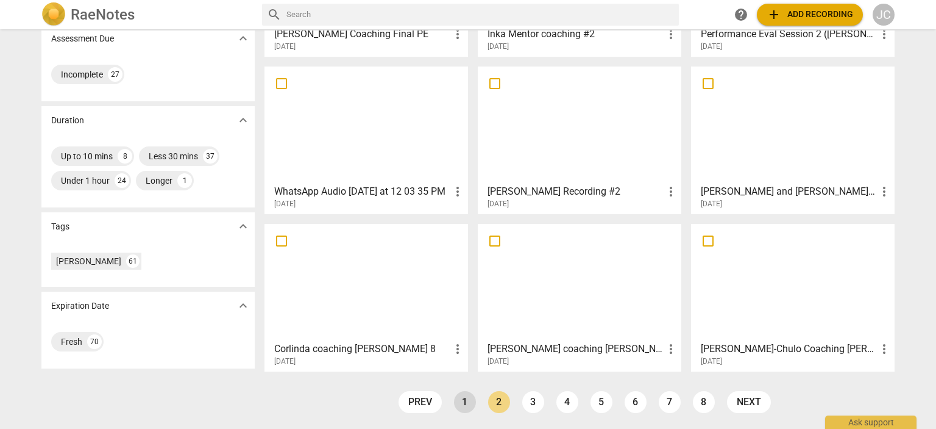
click at [458, 398] on link "1" at bounding box center [465, 402] width 22 height 22
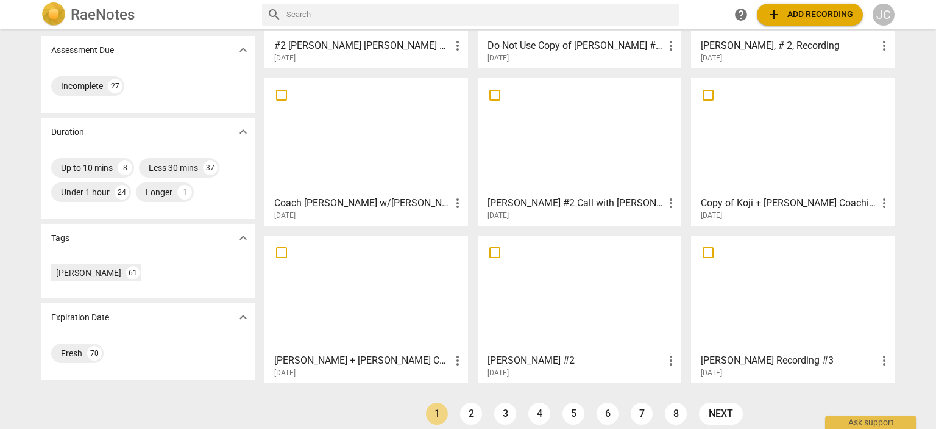
scroll to position [178, 0]
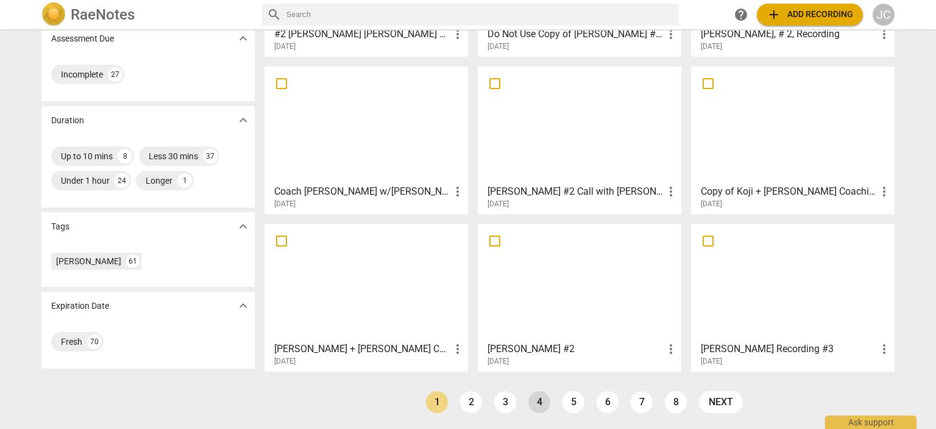
click at [535, 410] on link "4" at bounding box center [539, 402] width 22 height 22
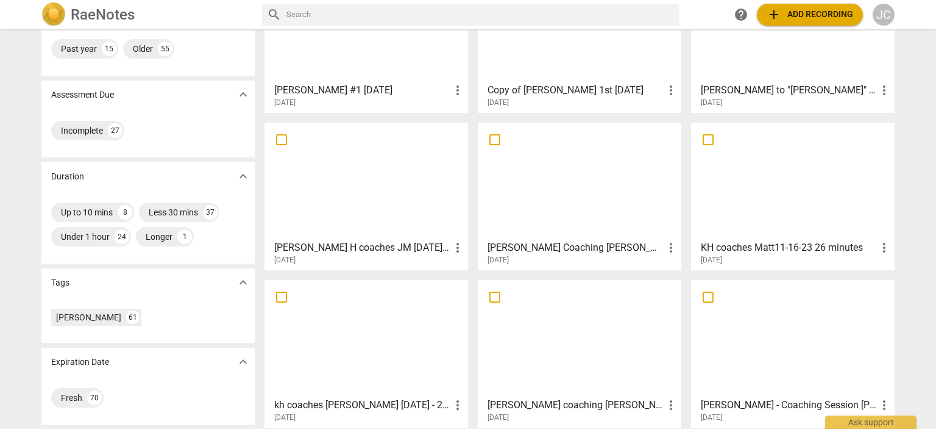
scroll to position [178, 0]
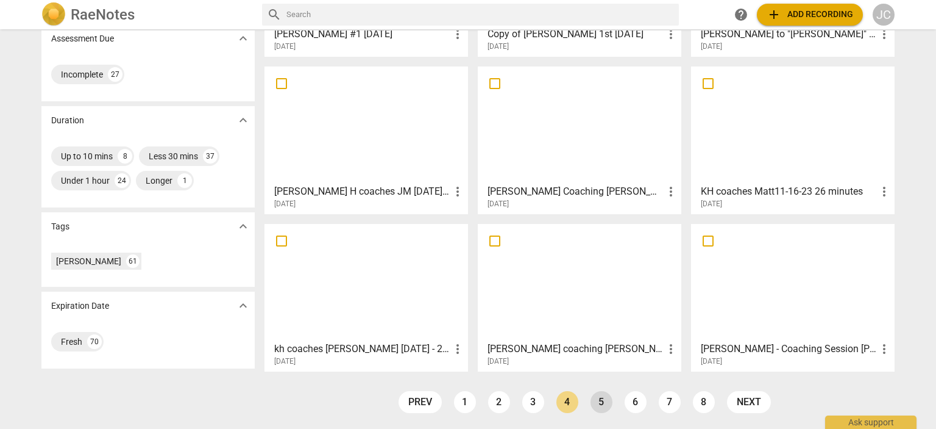
click at [591, 402] on link "5" at bounding box center [602, 402] width 22 height 22
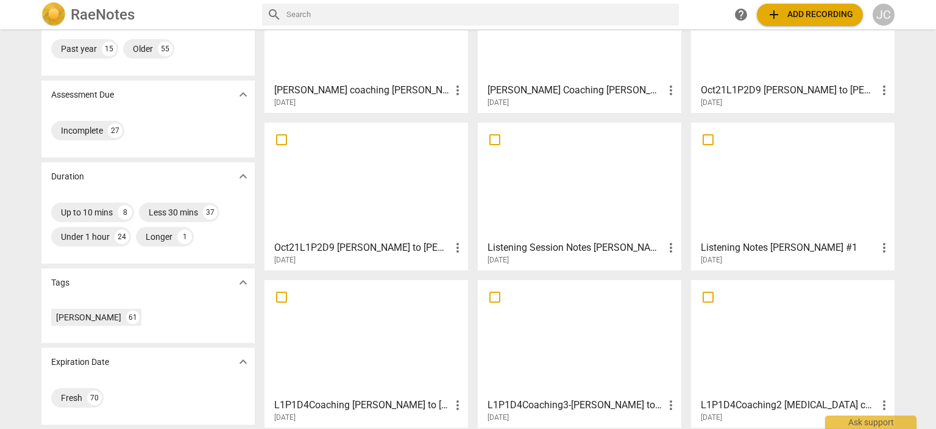
scroll to position [178, 0]
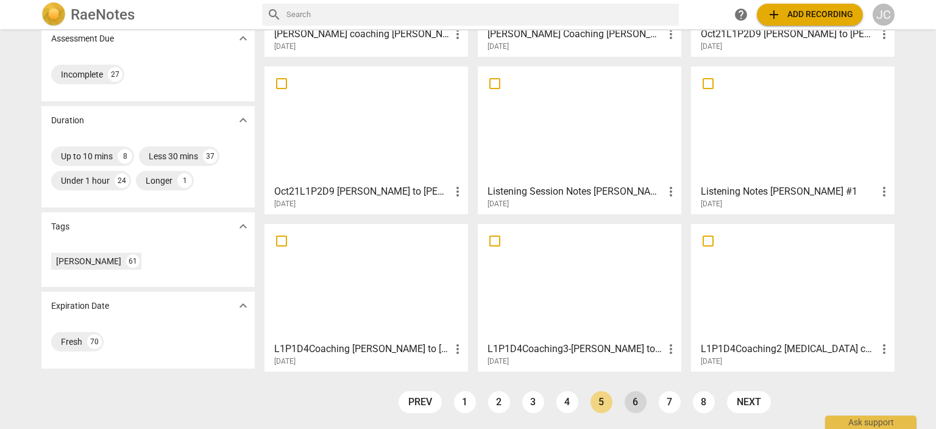
click at [630, 402] on link "6" at bounding box center [636, 402] width 22 height 22
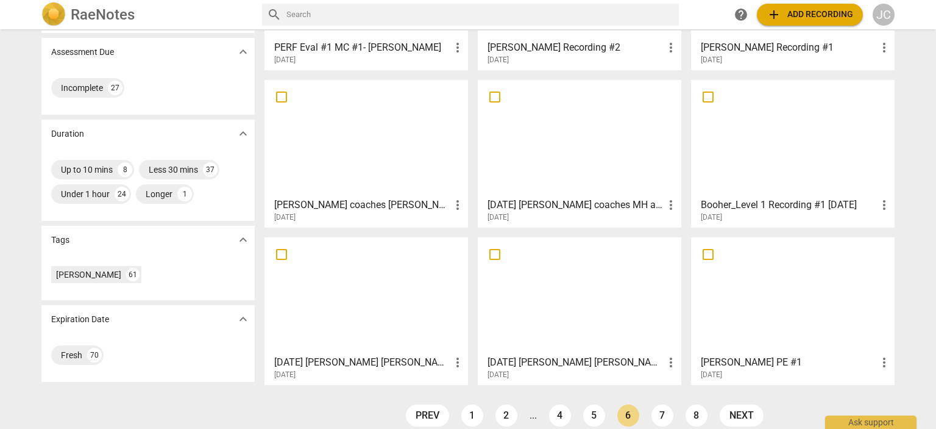
scroll to position [178, 0]
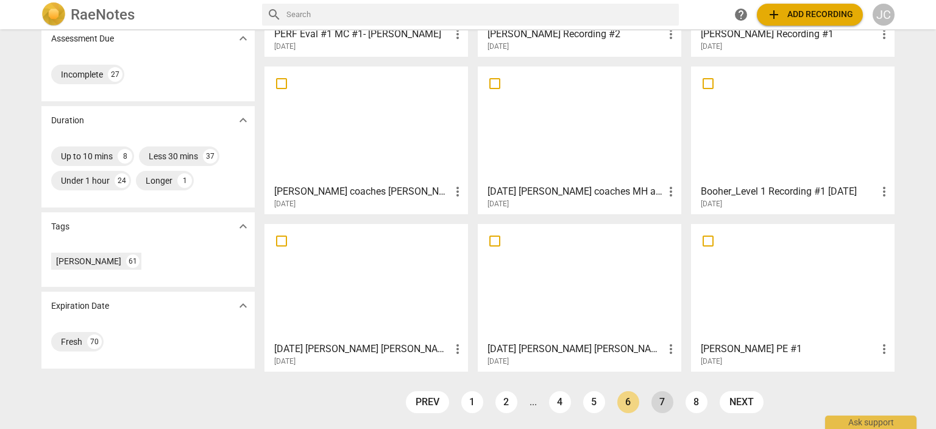
click at [663, 408] on link "7" at bounding box center [663, 402] width 22 height 22
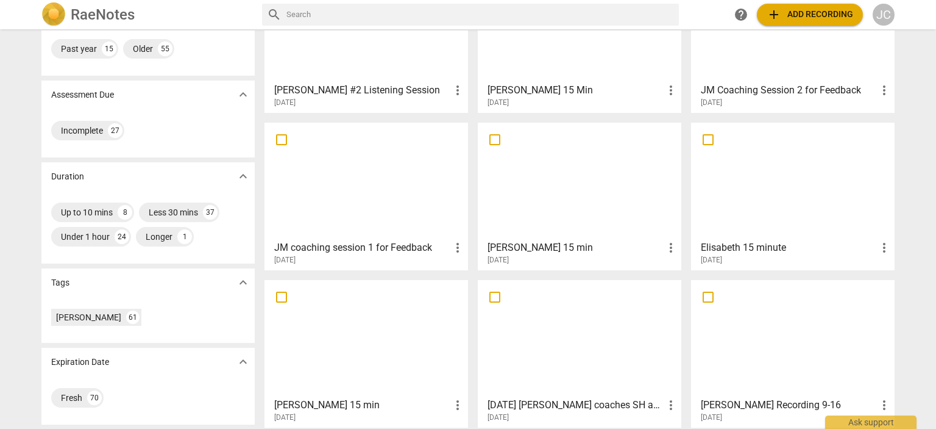
scroll to position [178, 0]
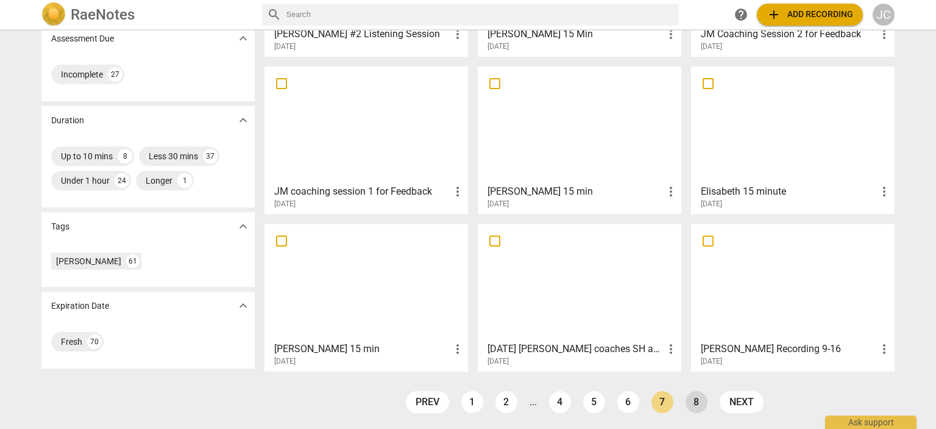
drag, startPoint x: 681, startPoint y: 400, endPoint x: 689, endPoint y: 397, distance: 7.9
click at [681, 400] on ul "prev 1 2 ... 4 5 6 7 8 next" at bounding box center [585, 405] width 370 height 28
click at [691, 397] on link "8" at bounding box center [697, 402] width 22 height 22
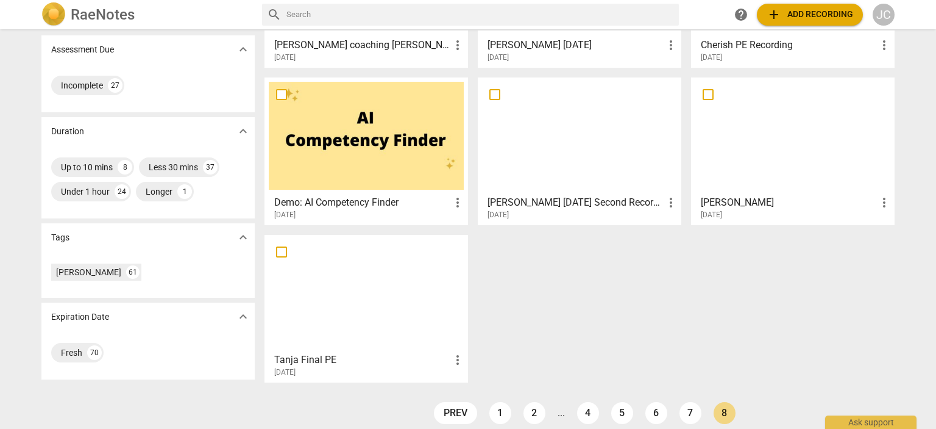
scroll to position [178, 0]
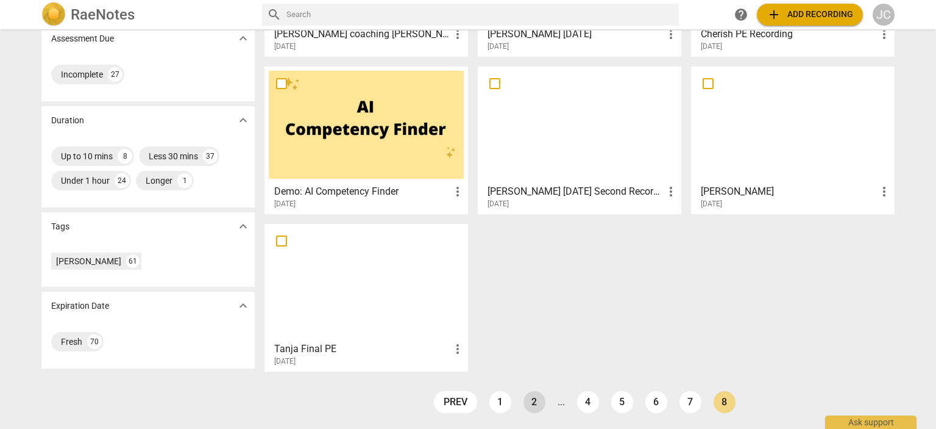
click at [530, 400] on link "2" at bounding box center [535, 402] width 22 height 22
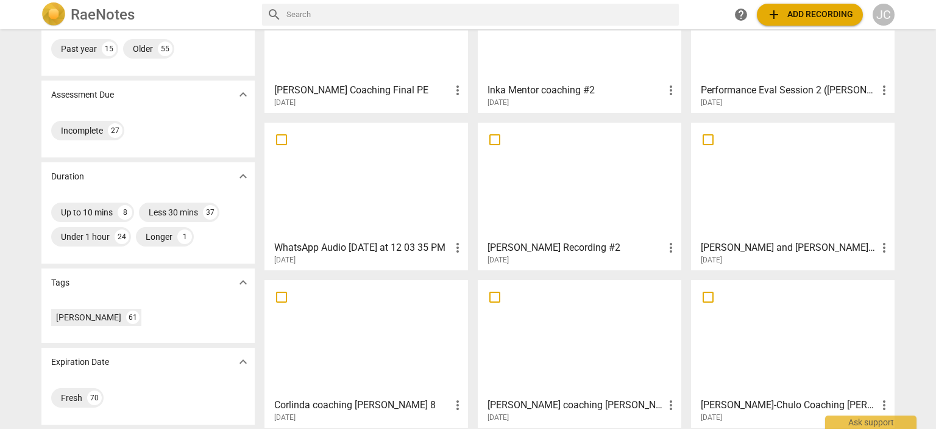
scroll to position [178, 0]
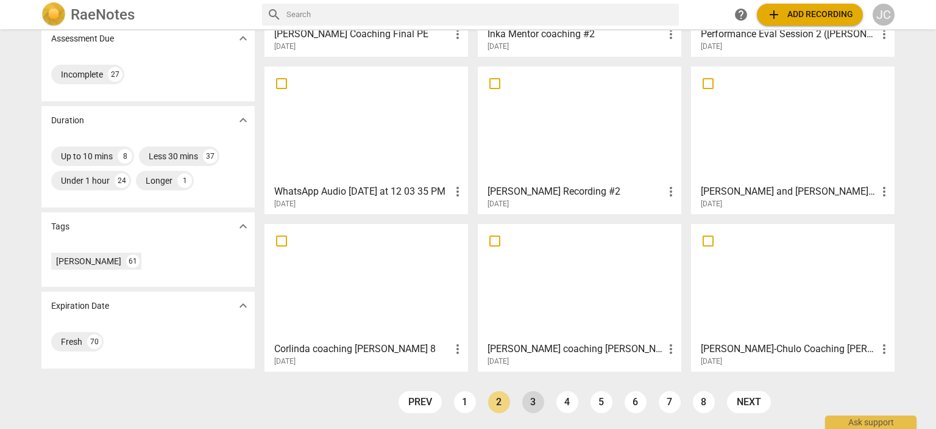
click at [524, 396] on link "3" at bounding box center [533, 402] width 22 height 22
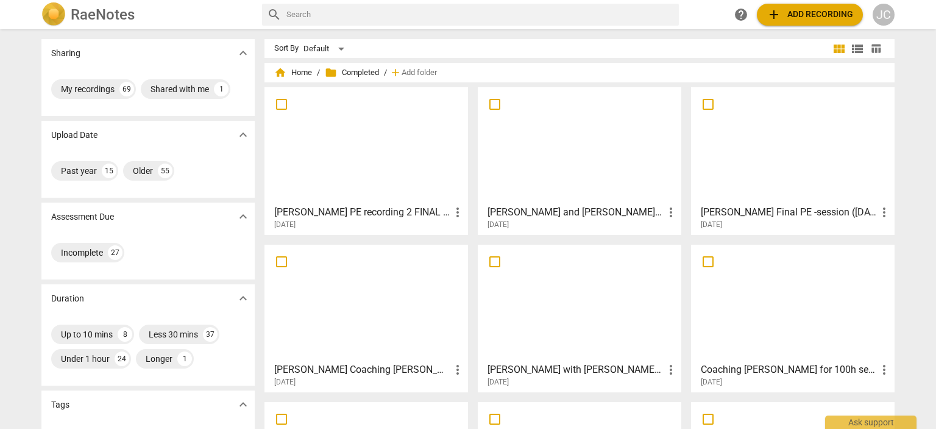
click at [308, 15] on input "text" at bounding box center [480, 15] width 388 height 20
type input "[PERSON_NAME]"
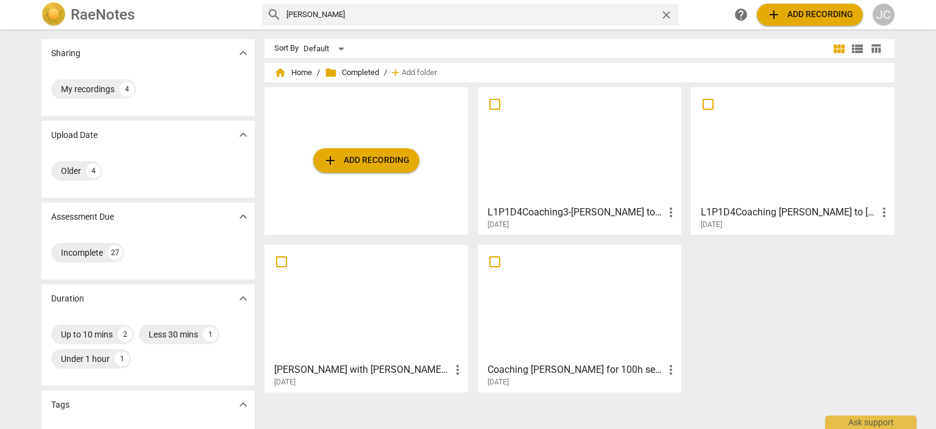
click at [360, 327] on div at bounding box center [366, 303] width 195 height 108
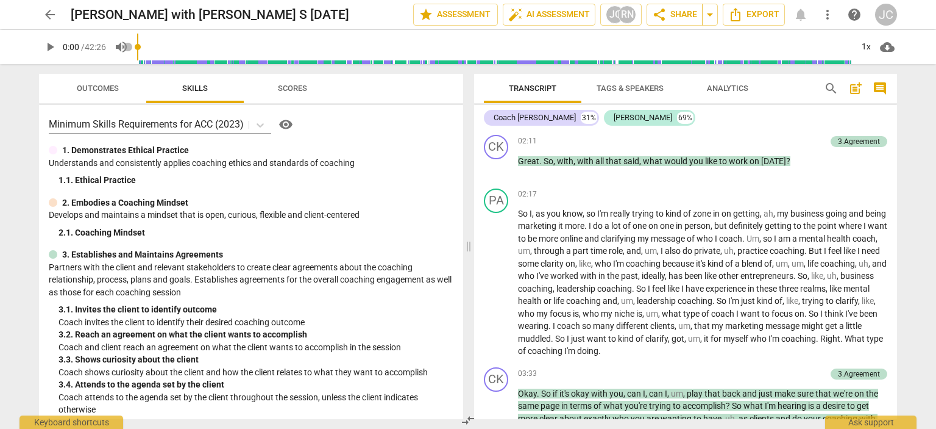
scroll to position [853, 0]
